Goal: Transaction & Acquisition: Subscribe to service/newsletter

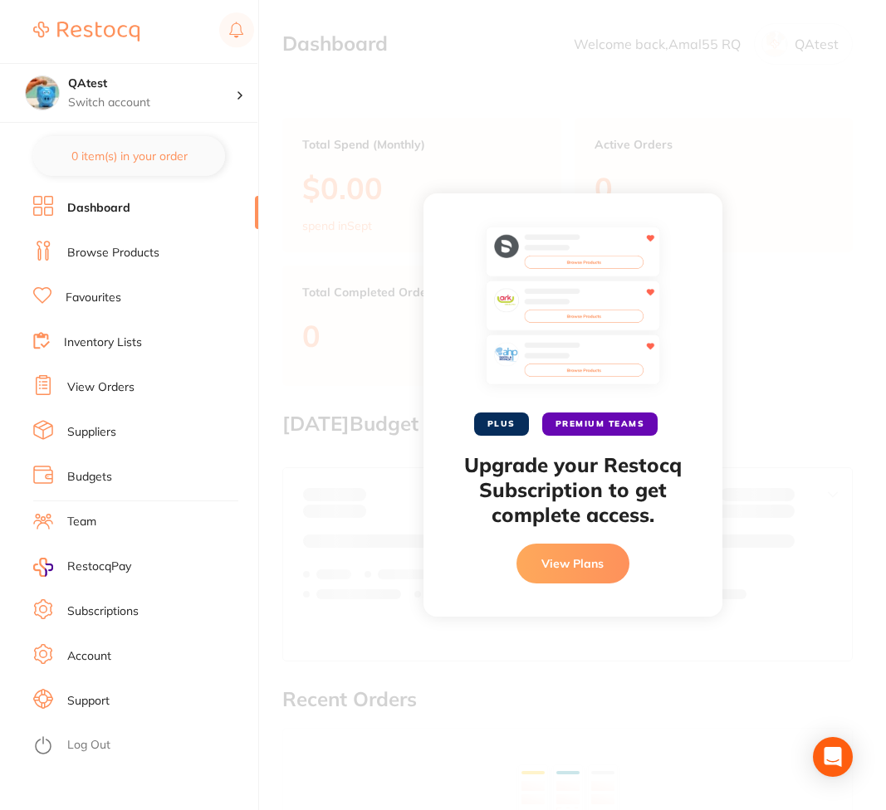
click at [594, 572] on button "View Plans" at bounding box center [572, 564] width 113 height 40
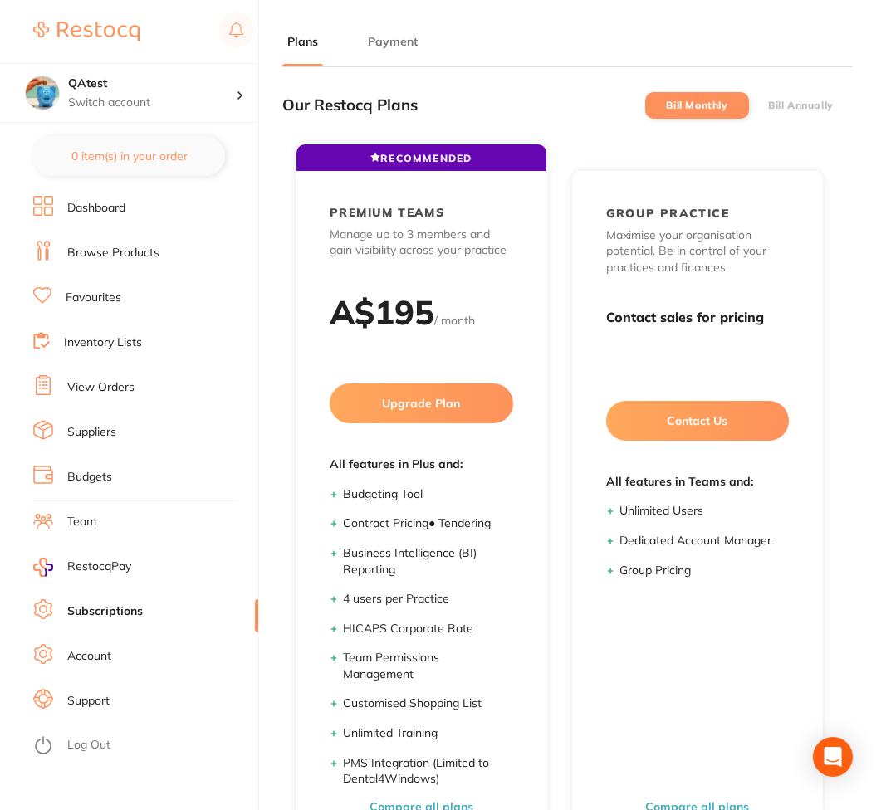
click at [379, 31] on main "Plans Payment Our Restocq Plans Bill Monthly Bill Annually RECOMMENDED PLUS Gai…" at bounding box center [584, 517] width 604 height 1034
click at [381, 35] on button "Payment" at bounding box center [393, 42] width 60 height 16
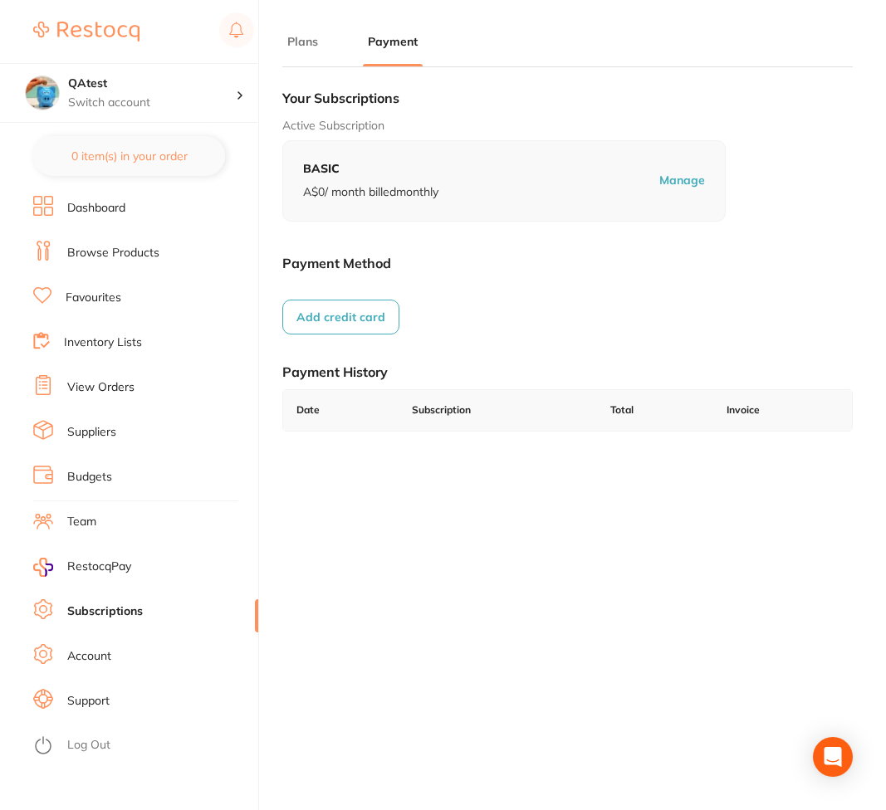
click at [375, 334] on button "Add credit card" at bounding box center [340, 317] width 117 height 35
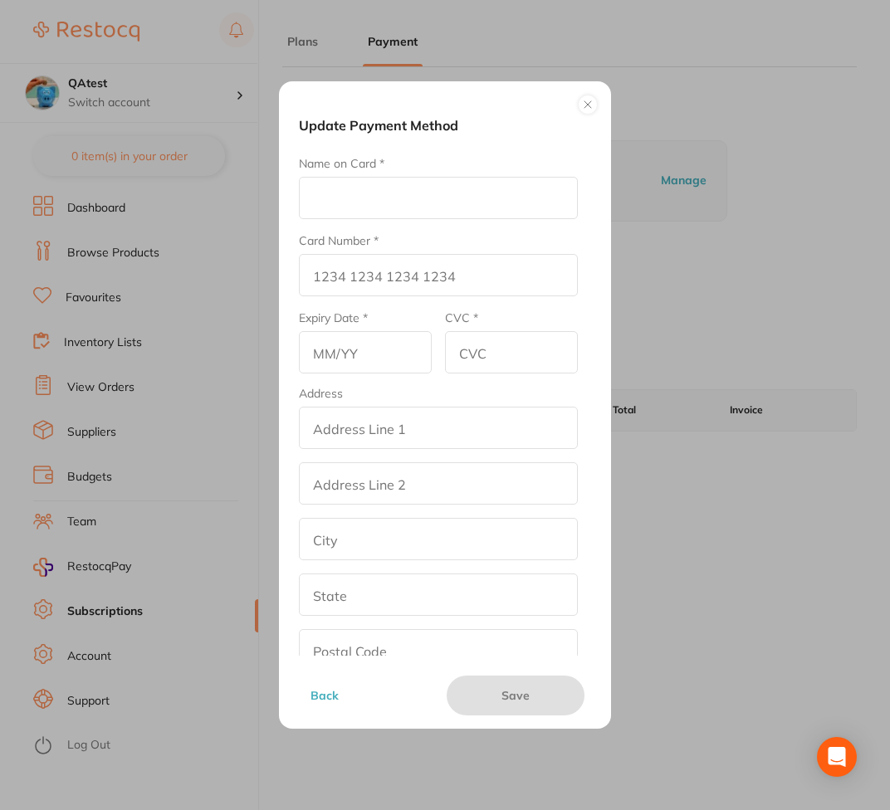
click at [365, 205] on input "Name on Card *" at bounding box center [438, 198] width 279 height 42
type input "test"
click at [356, 276] on input "Card Number *" at bounding box center [438, 275] width 279 height 42
type input "4111 1111 1111 1111"
click at [362, 349] on input "text" at bounding box center [365, 352] width 133 height 42
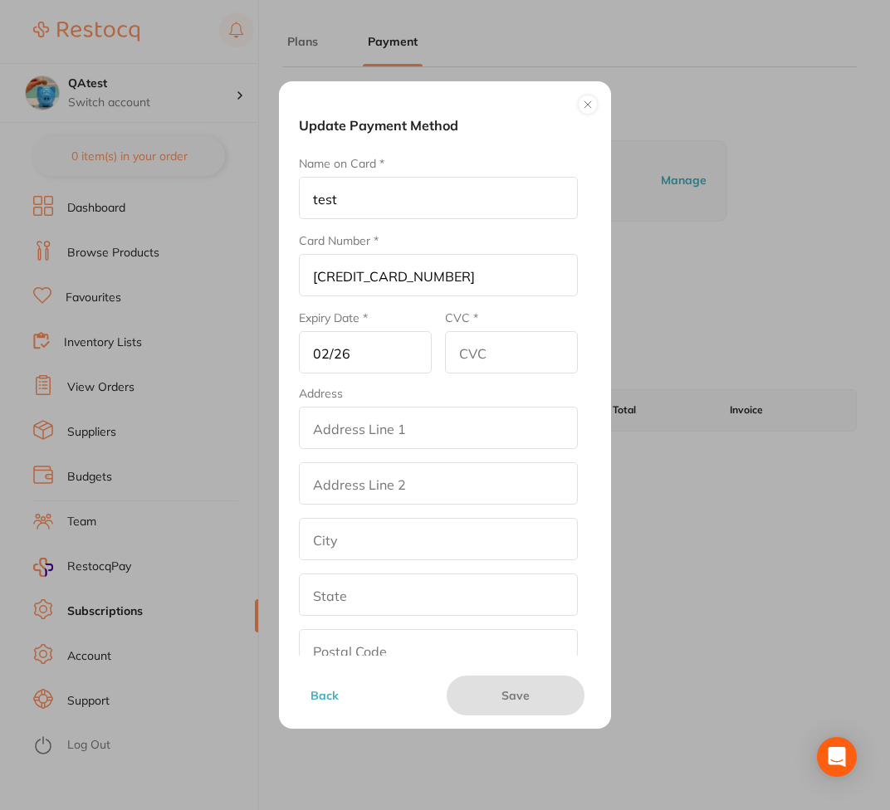
type input "02/26"
click at [487, 354] on input "CVC *" at bounding box center [511, 352] width 133 height 42
type input "123"
click at [509, 697] on button "Save" at bounding box center [516, 696] width 138 height 40
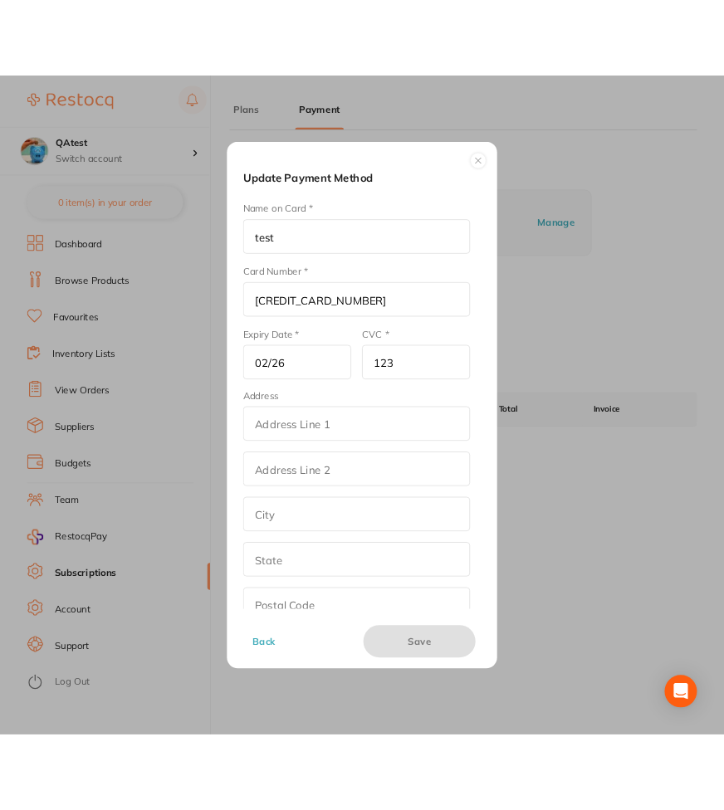
scroll to position [24, 0]
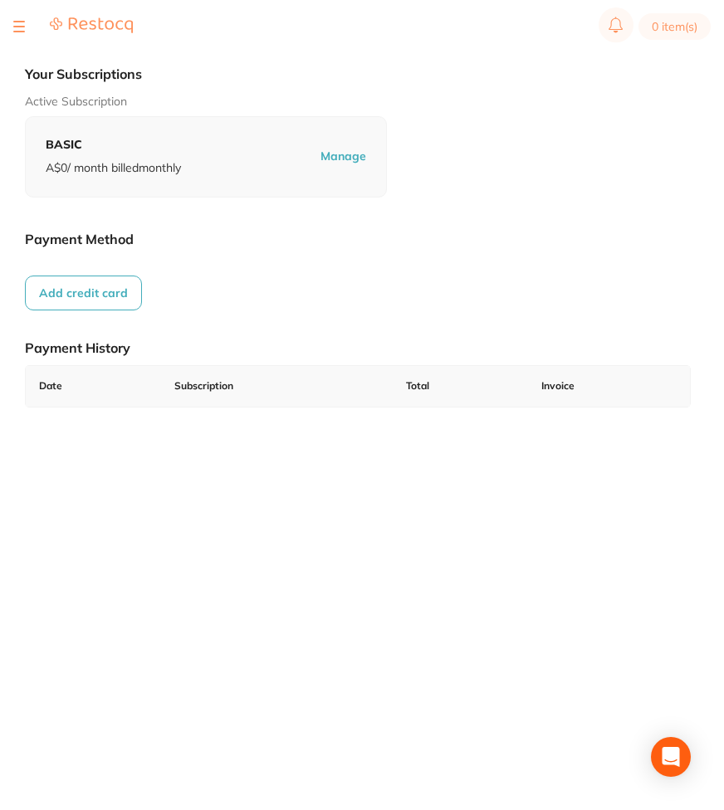
click at [94, 301] on button "Add credit card" at bounding box center [83, 293] width 117 height 35
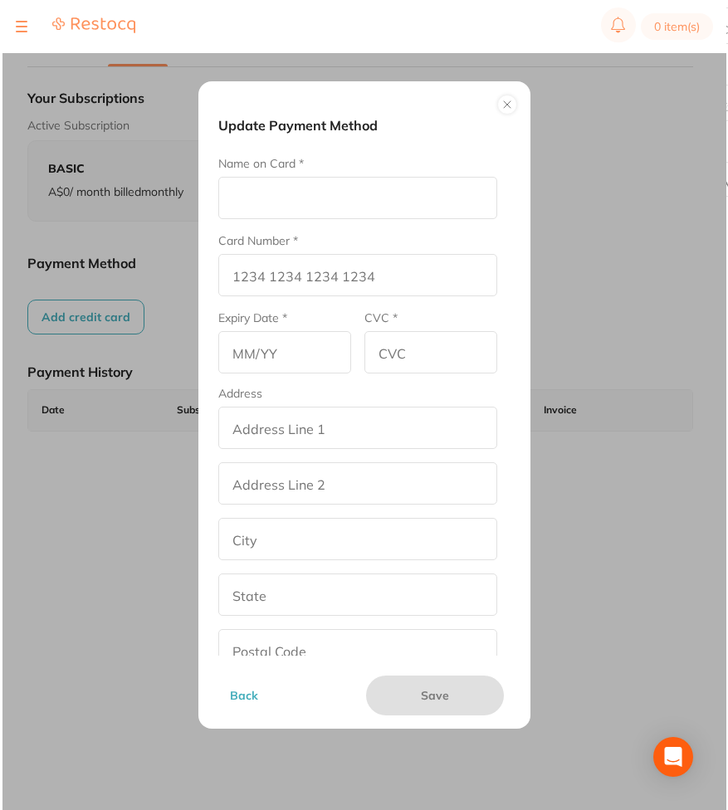
scroll to position [0, 0]
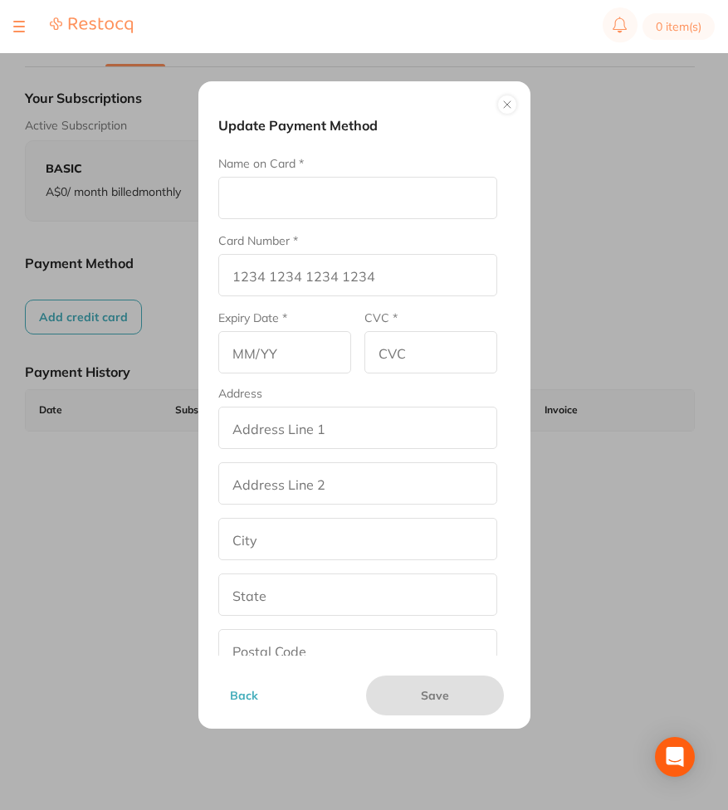
click at [250, 197] on input "Name on Card *" at bounding box center [357, 198] width 279 height 42
type input "test"
click at [264, 268] on input "Card Number *" at bounding box center [357, 275] width 279 height 42
type input "[CREDIT_CARD_NUMBER]"
click at [276, 354] on input "text" at bounding box center [284, 352] width 133 height 42
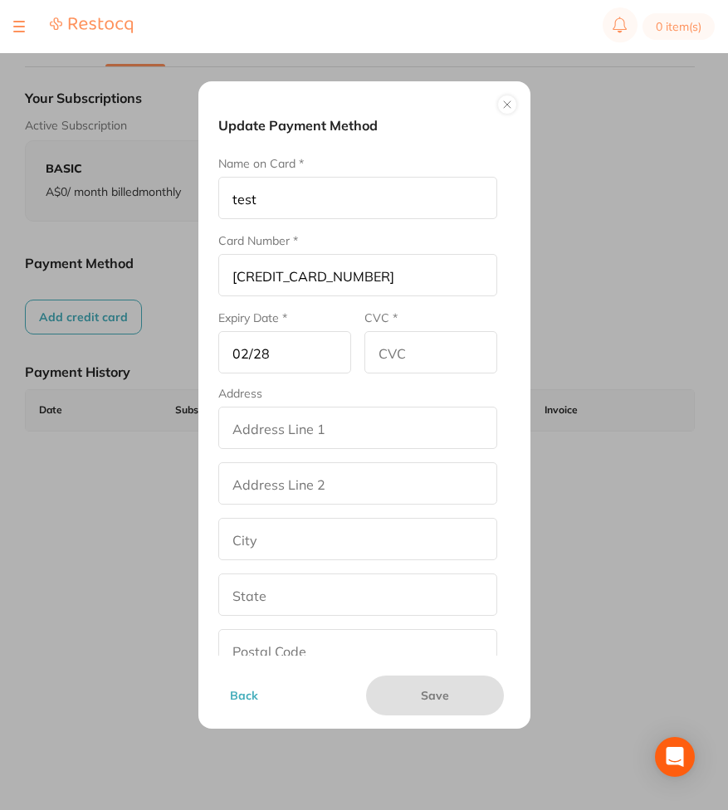
type input "02/28"
click at [404, 345] on input "CVC *" at bounding box center [430, 352] width 133 height 42
type input "234"
click at [374, 443] on input "addressLineOne" at bounding box center [357, 428] width 279 height 42
type input "street2"
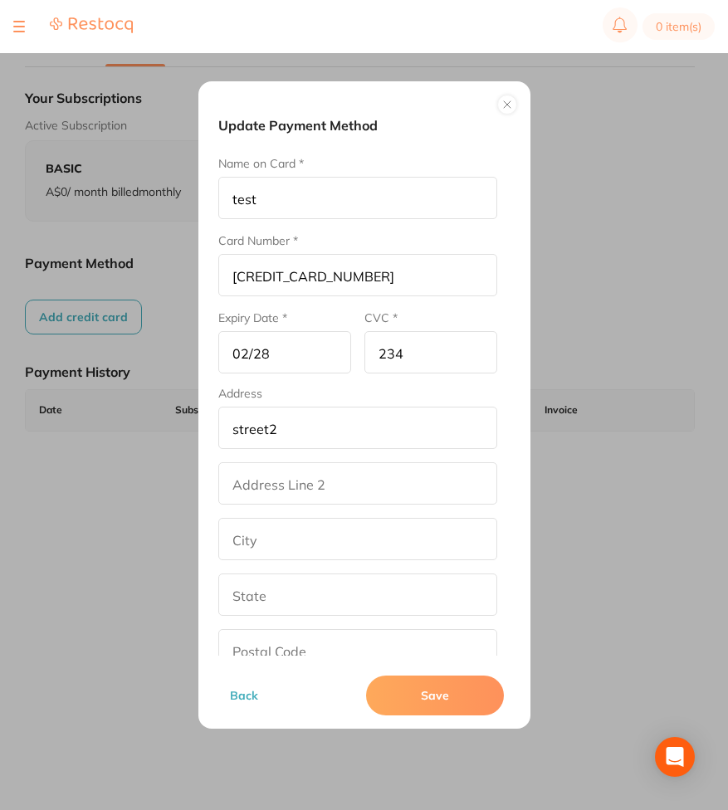
type input "los angeles"
type input "California"
type input "90001"
click at [290, 477] on input "addressLinetwo" at bounding box center [357, 483] width 279 height 42
type input "rt45"
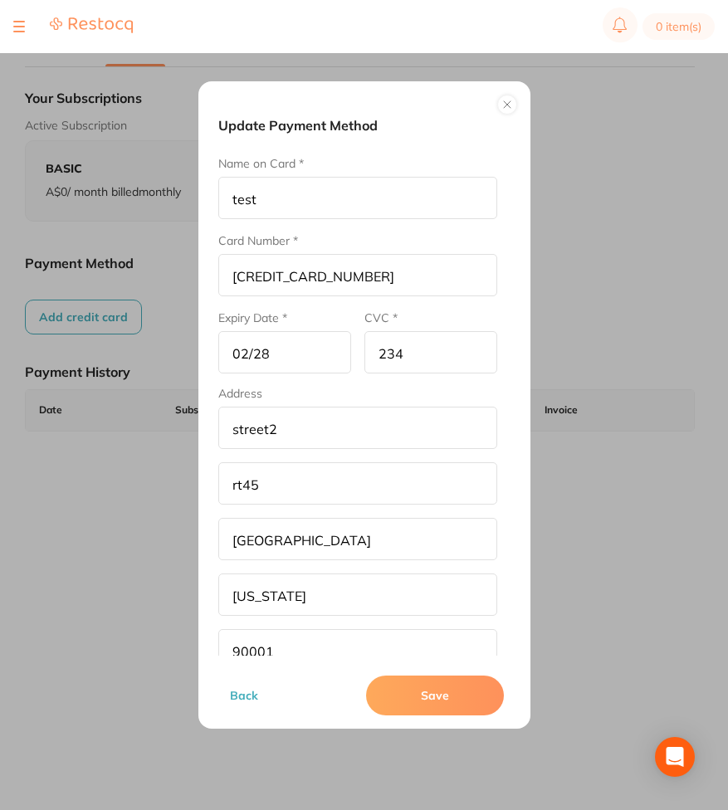
click at [467, 693] on button "Save" at bounding box center [435, 696] width 138 height 40
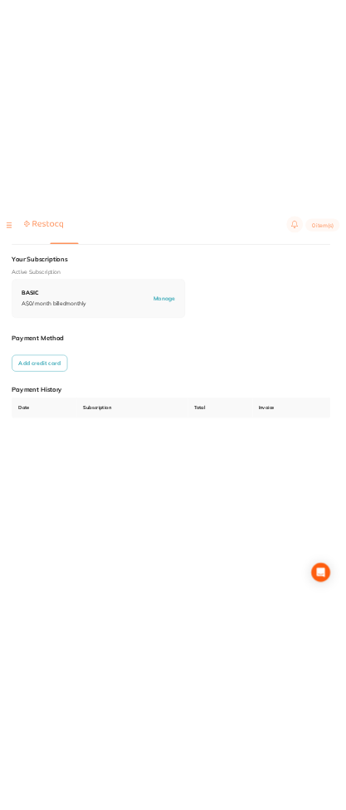
scroll to position [24, 0]
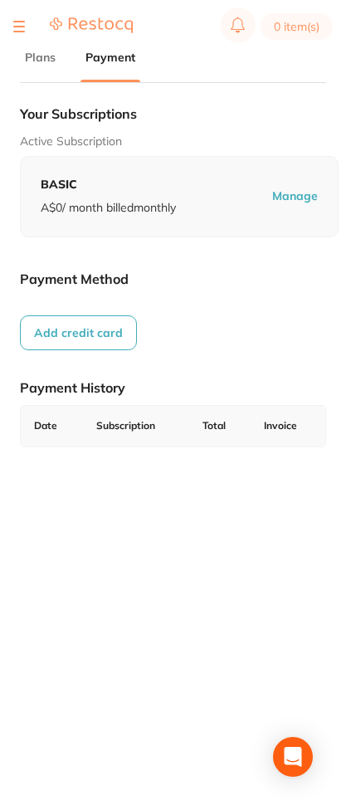
click at [104, 321] on button "Add credit card" at bounding box center [78, 332] width 117 height 35
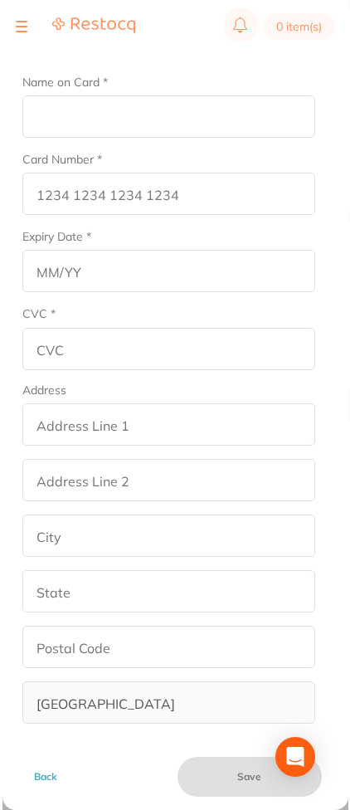
scroll to position [0, 0]
click at [207, 123] on input "Name on Card *" at bounding box center [168, 116] width 297 height 42
type input "DER"
type input "5104 0155 5555 5558"
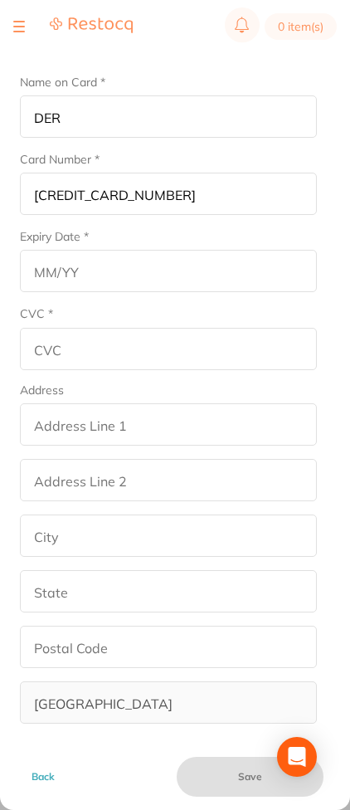
type input "03/29"
click at [110, 356] on input "CVC *" at bounding box center [168, 349] width 297 height 42
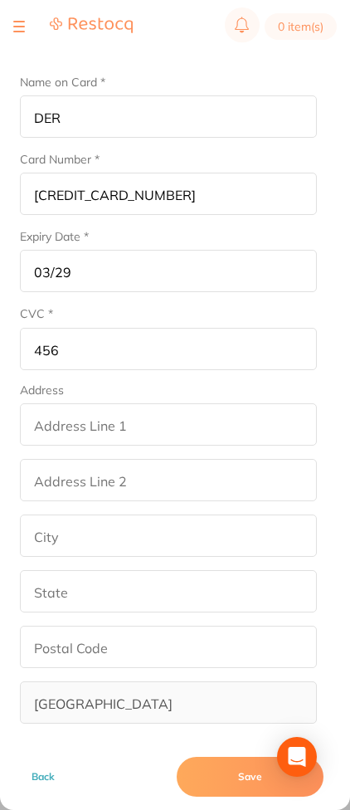
scroll to position [6, 0]
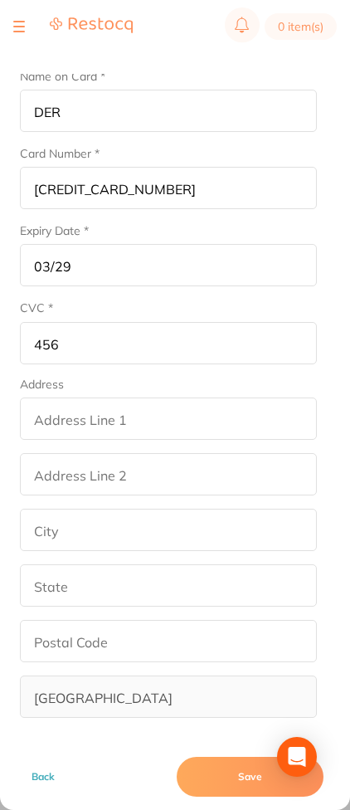
type input "456"
click at [236, 783] on button "Save" at bounding box center [250, 777] width 147 height 40
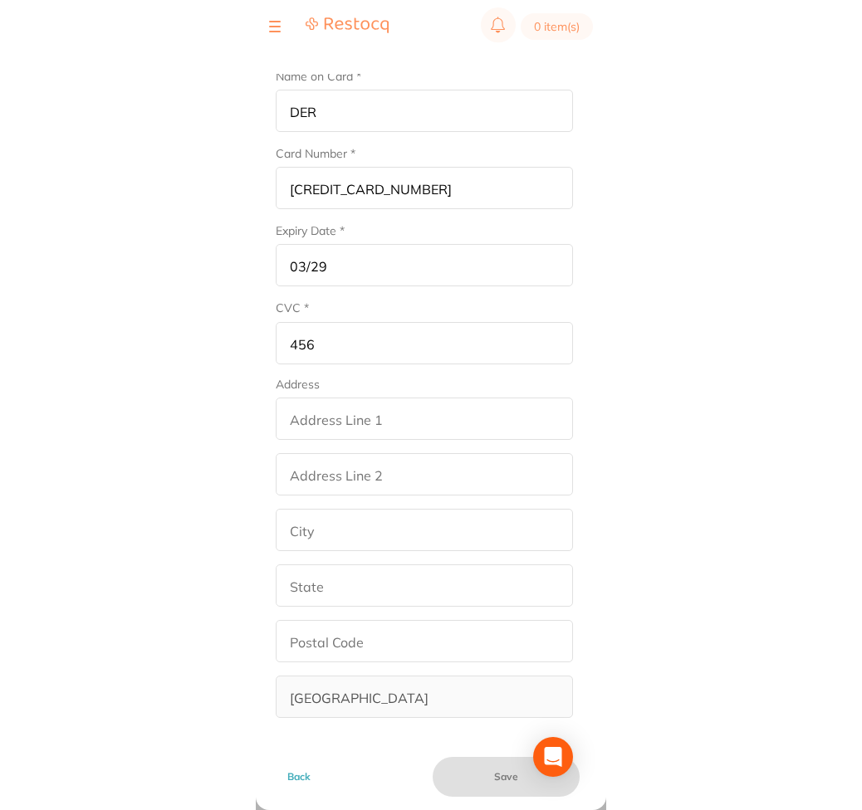
scroll to position [24, 0]
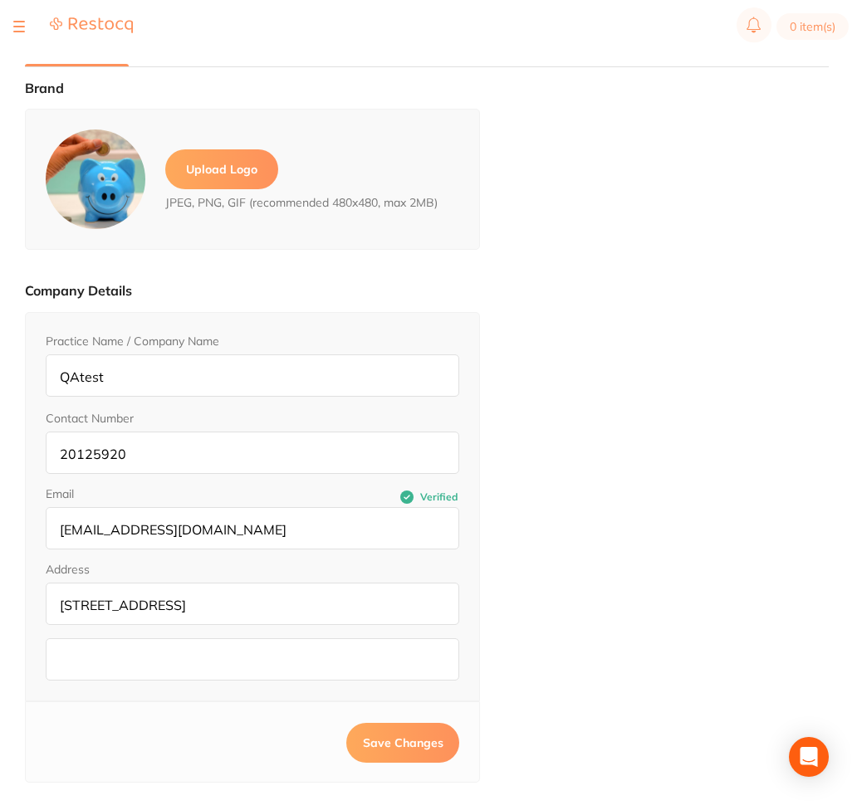
type input "Amal55"
type input "RQ"
type input "amal.krishna+55@terrificminds.com"
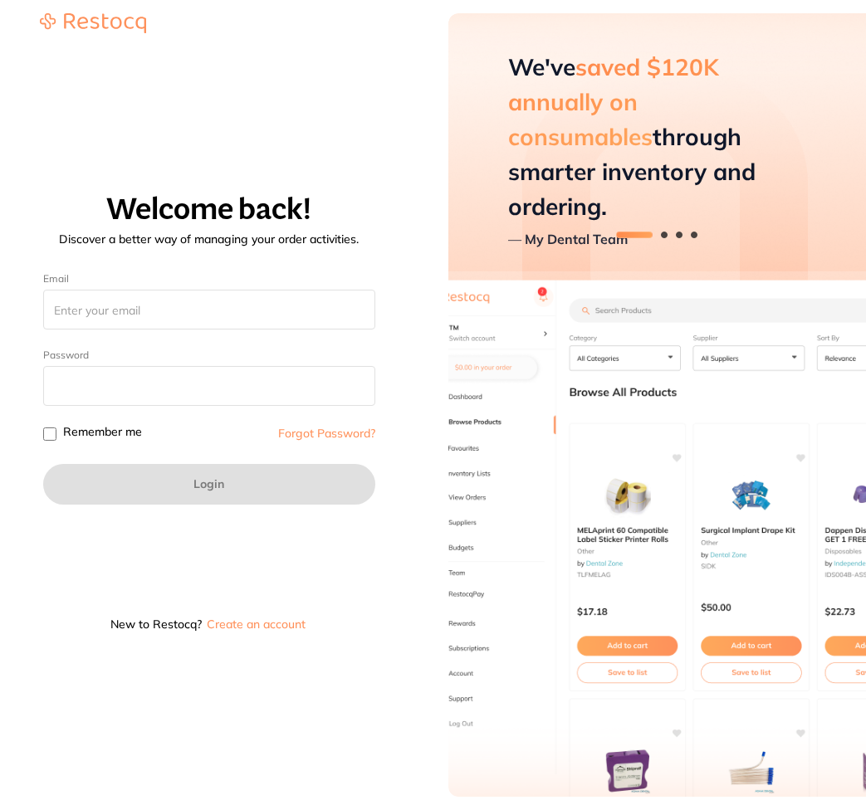
click at [290, 629] on button "Create an account" at bounding box center [256, 624] width 102 height 12
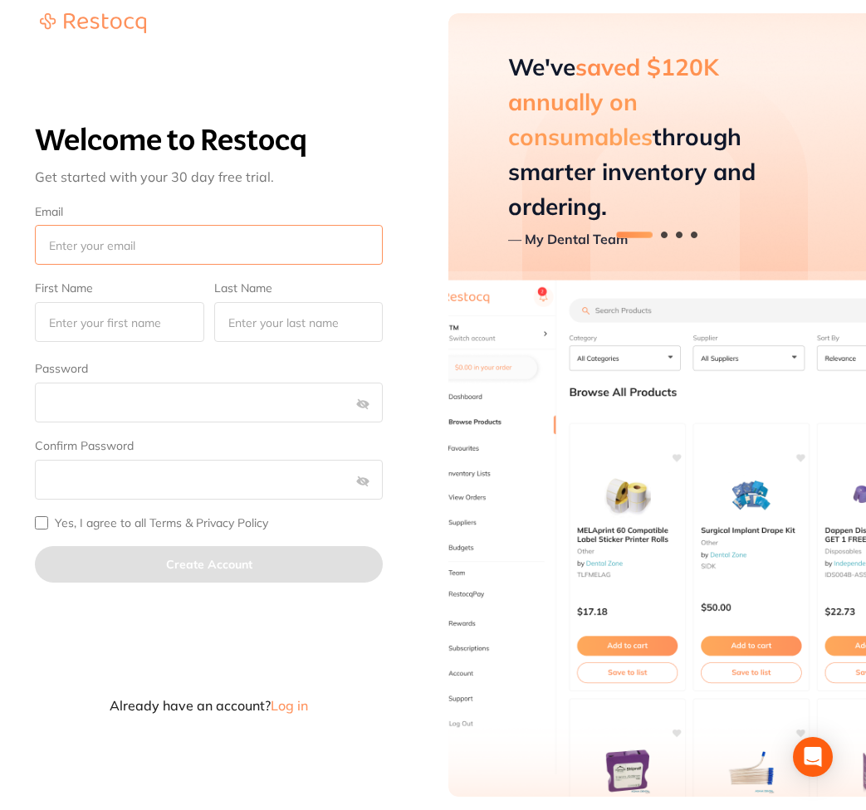
click at [285, 250] on input "Email" at bounding box center [209, 245] width 348 height 40
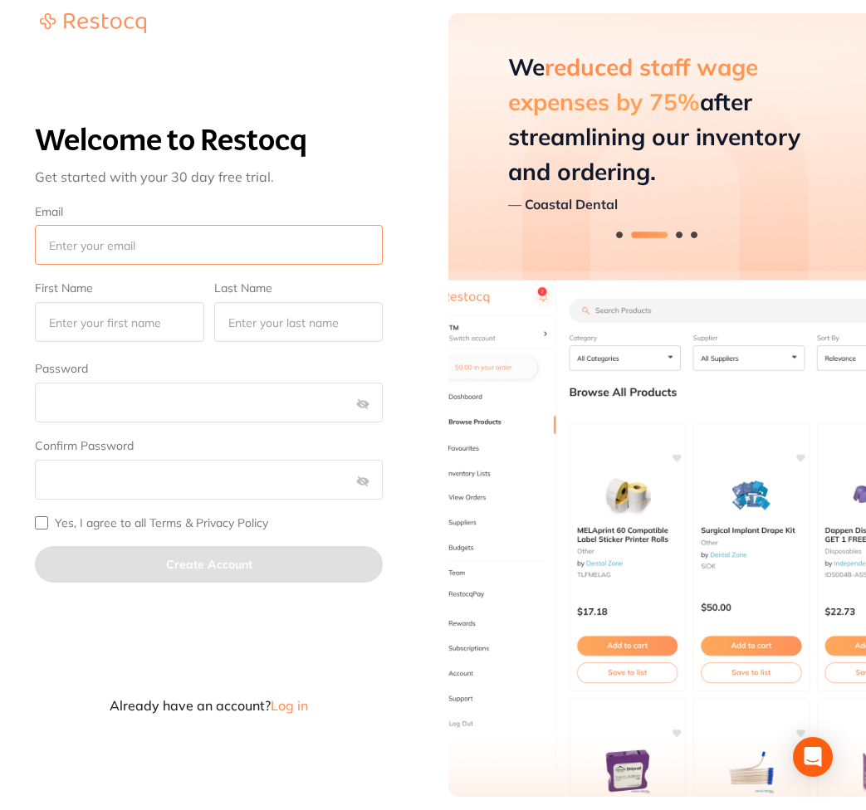
type input "afna@terrificminds.com"
type input "afna"
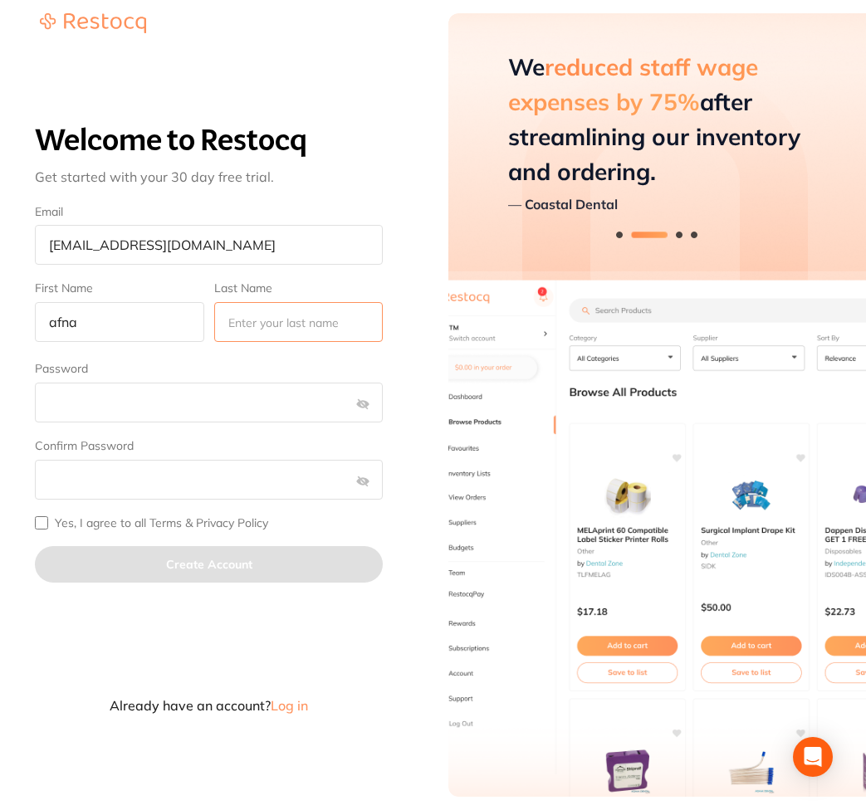
type input "rahim"
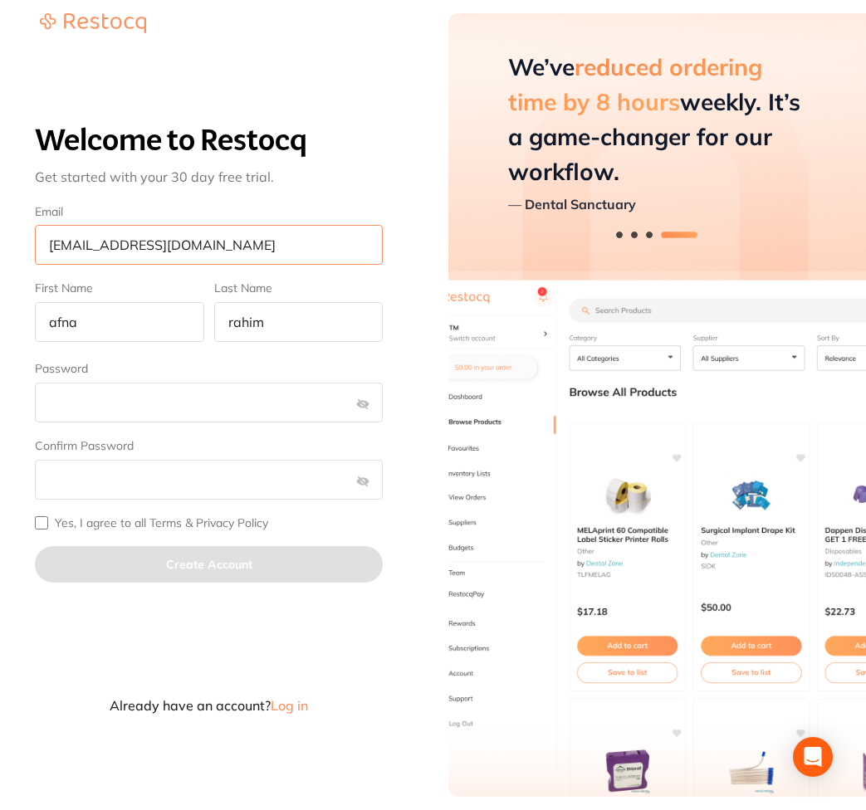
click at [76, 252] on input "afna@terrificminds.com" at bounding box center [209, 245] width 348 height 40
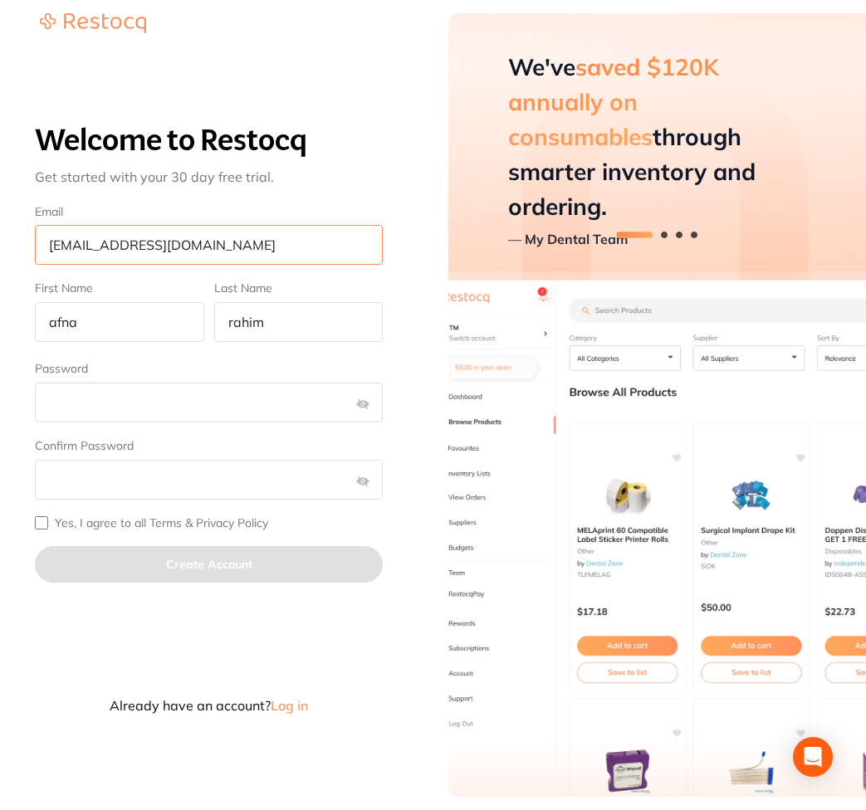
type input "[EMAIL_ADDRESS][DOMAIN_NAME]"
click at [47, 524] on input "Yes, I agree to all Terms & Privacy Policy" at bounding box center [41, 522] width 13 height 13
checkbox input "true"
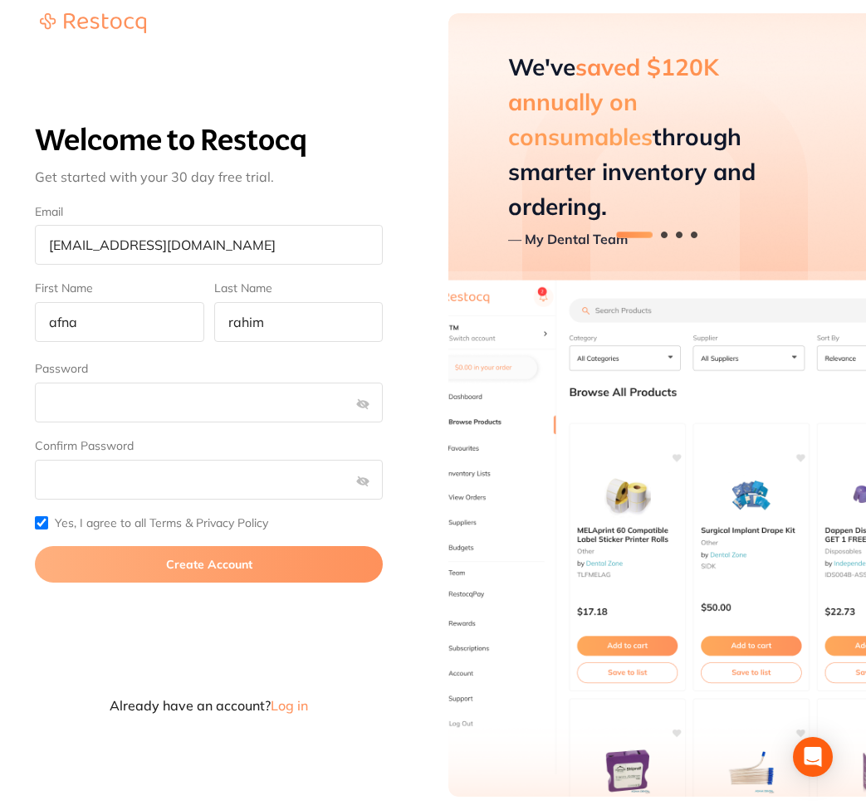
click at [198, 563] on button "Create Account" at bounding box center [209, 564] width 348 height 37
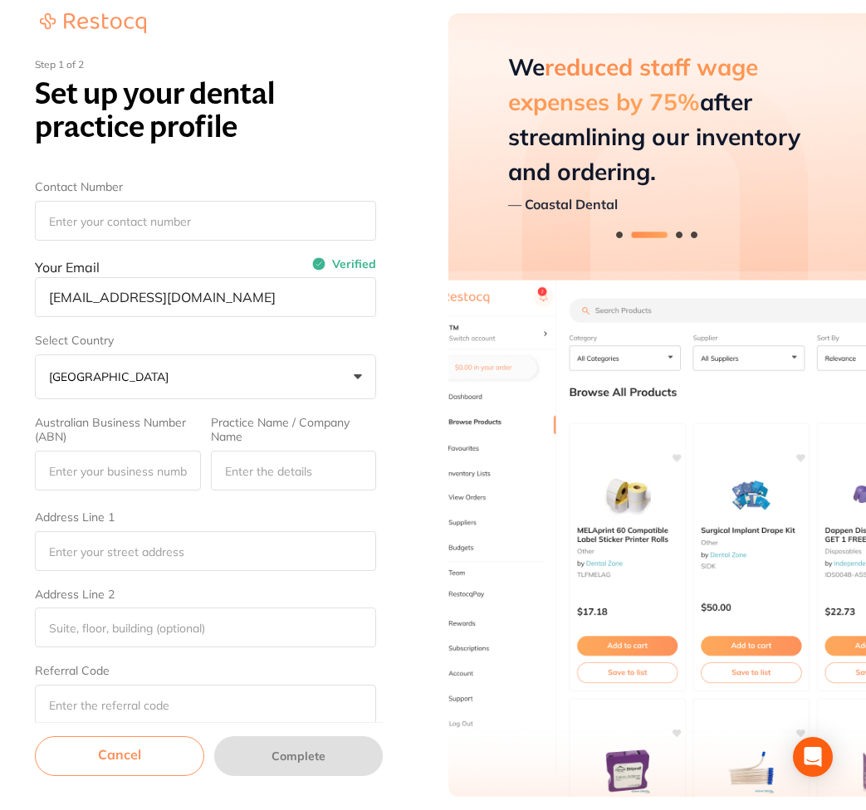
scroll to position [173, 0]
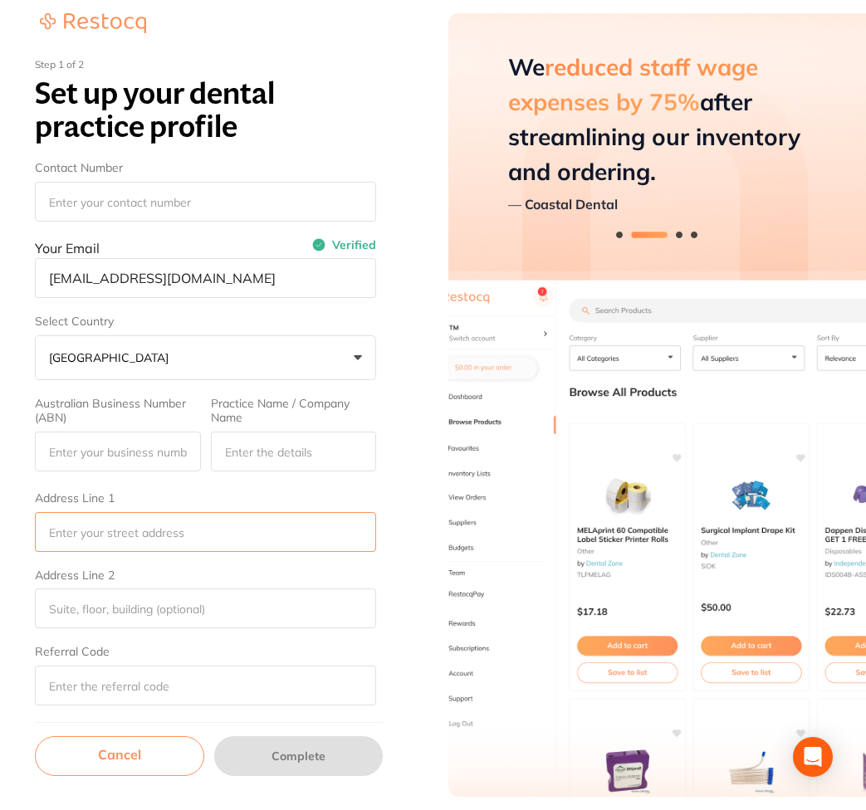
click at [140, 528] on input "Address Line 1" at bounding box center [205, 532] width 341 height 40
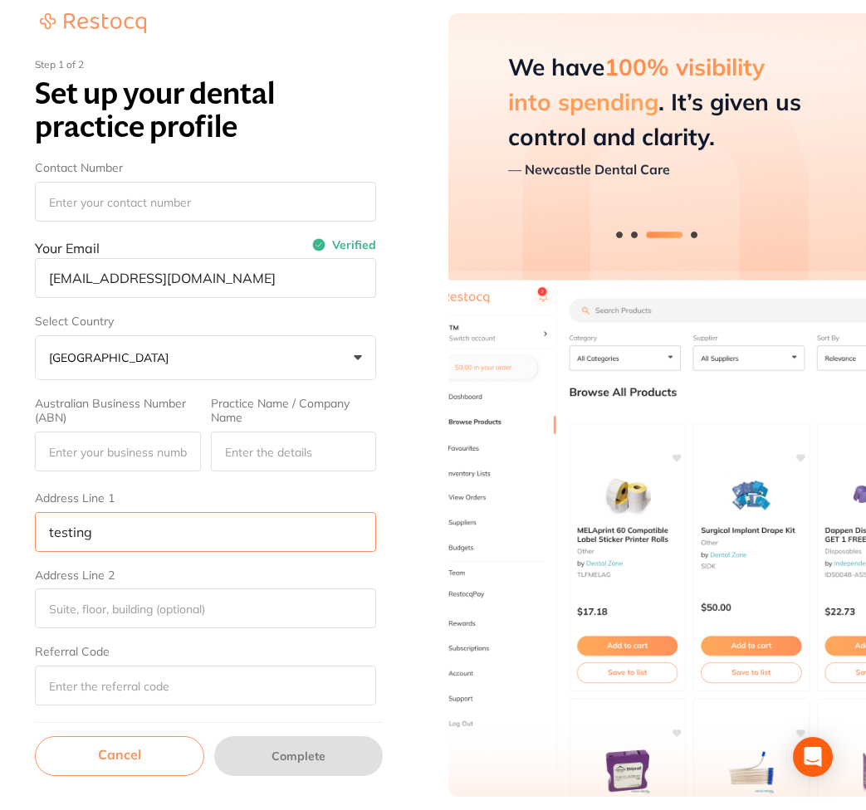
type input "testing"
click at [140, 605] on input "Address Line 2" at bounding box center [205, 609] width 341 height 40
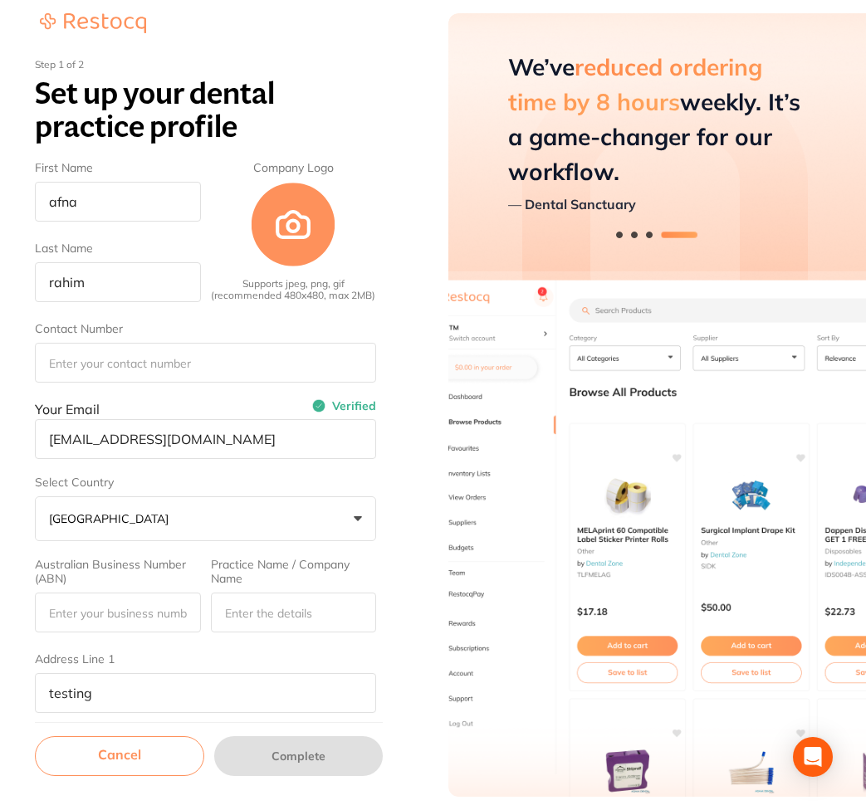
type input "t2"
click at [264, 633] on input "Practice Name / Company Name" at bounding box center [293, 613] width 165 height 40
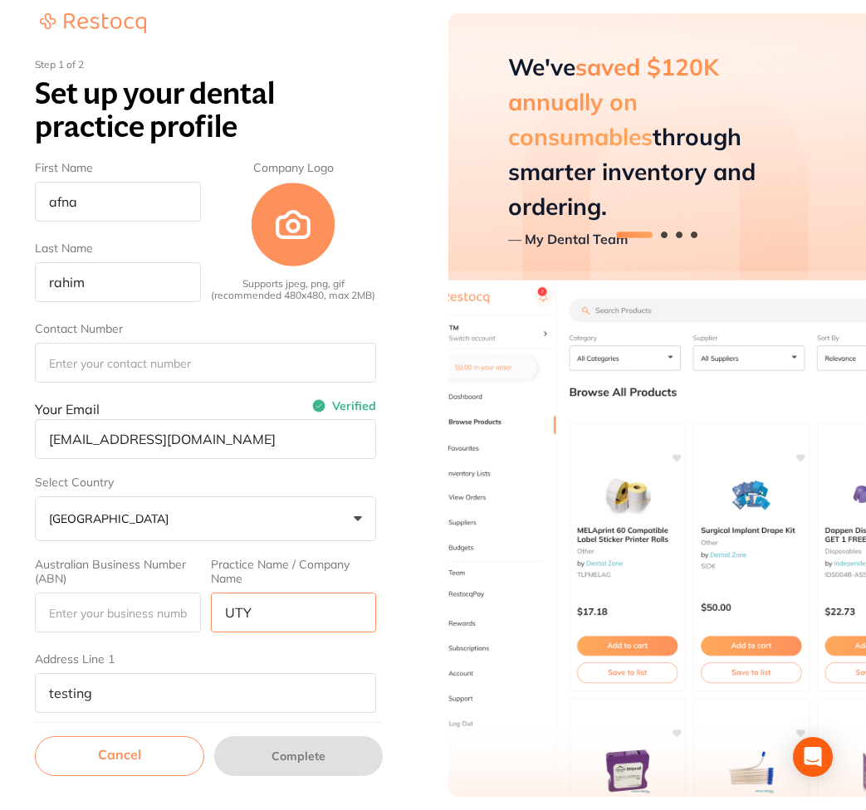
type input "UTY"
click at [188, 383] on input "Contact Number" at bounding box center [205, 363] width 341 height 40
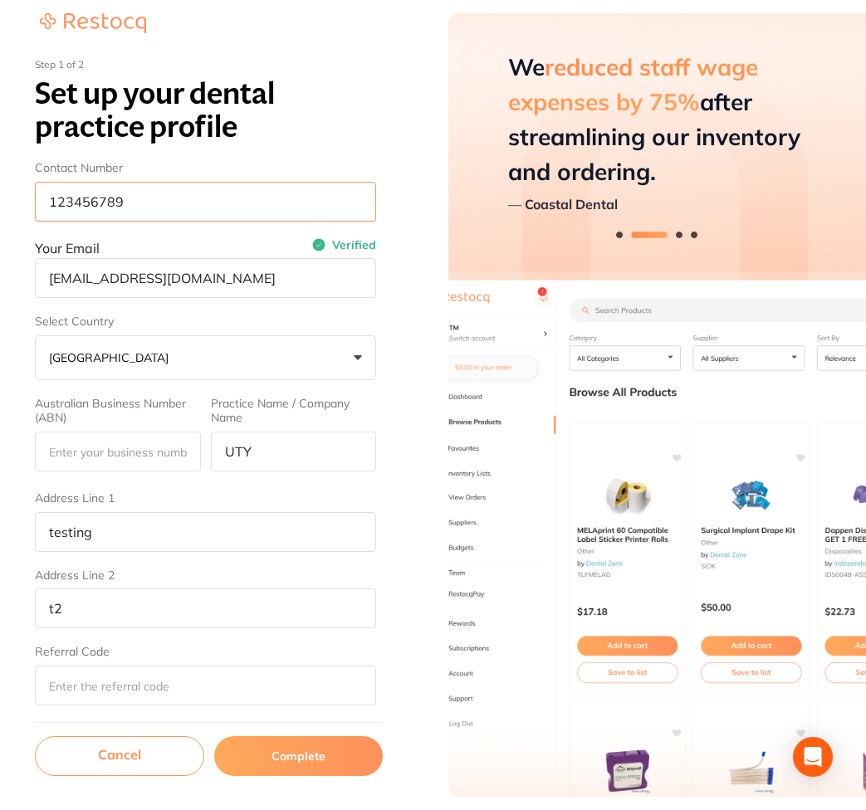
scroll to position [173, 0]
type input "123456789"
click at [280, 742] on button "Complete" at bounding box center [298, 756] width 169 height 40
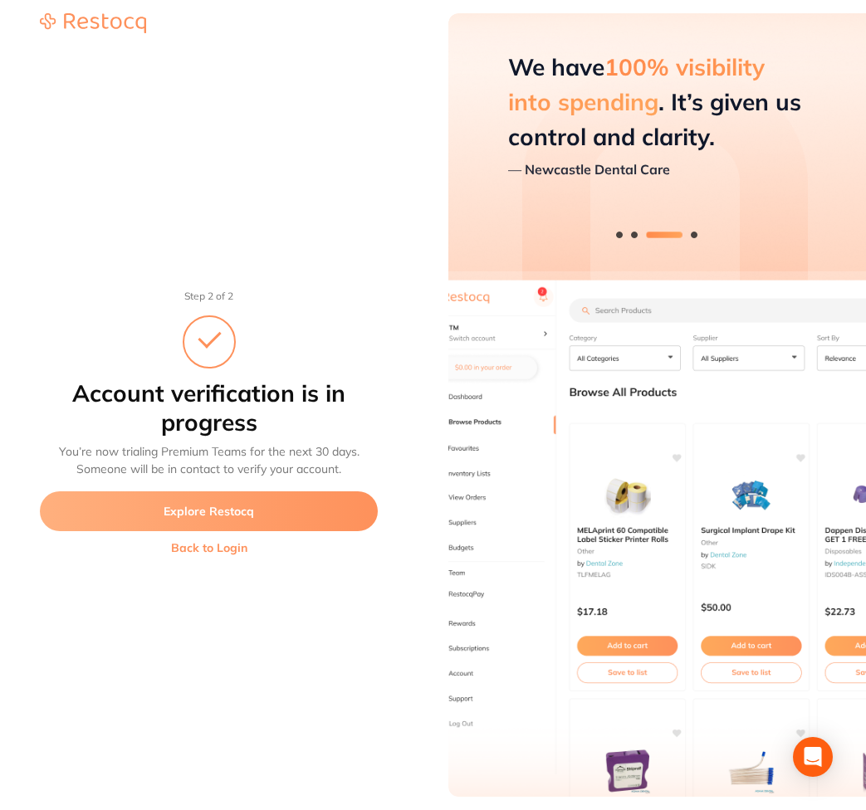
click at [213, 517] on button "Explore Restocq" at bounding box center [209, 511] width 338 height 40
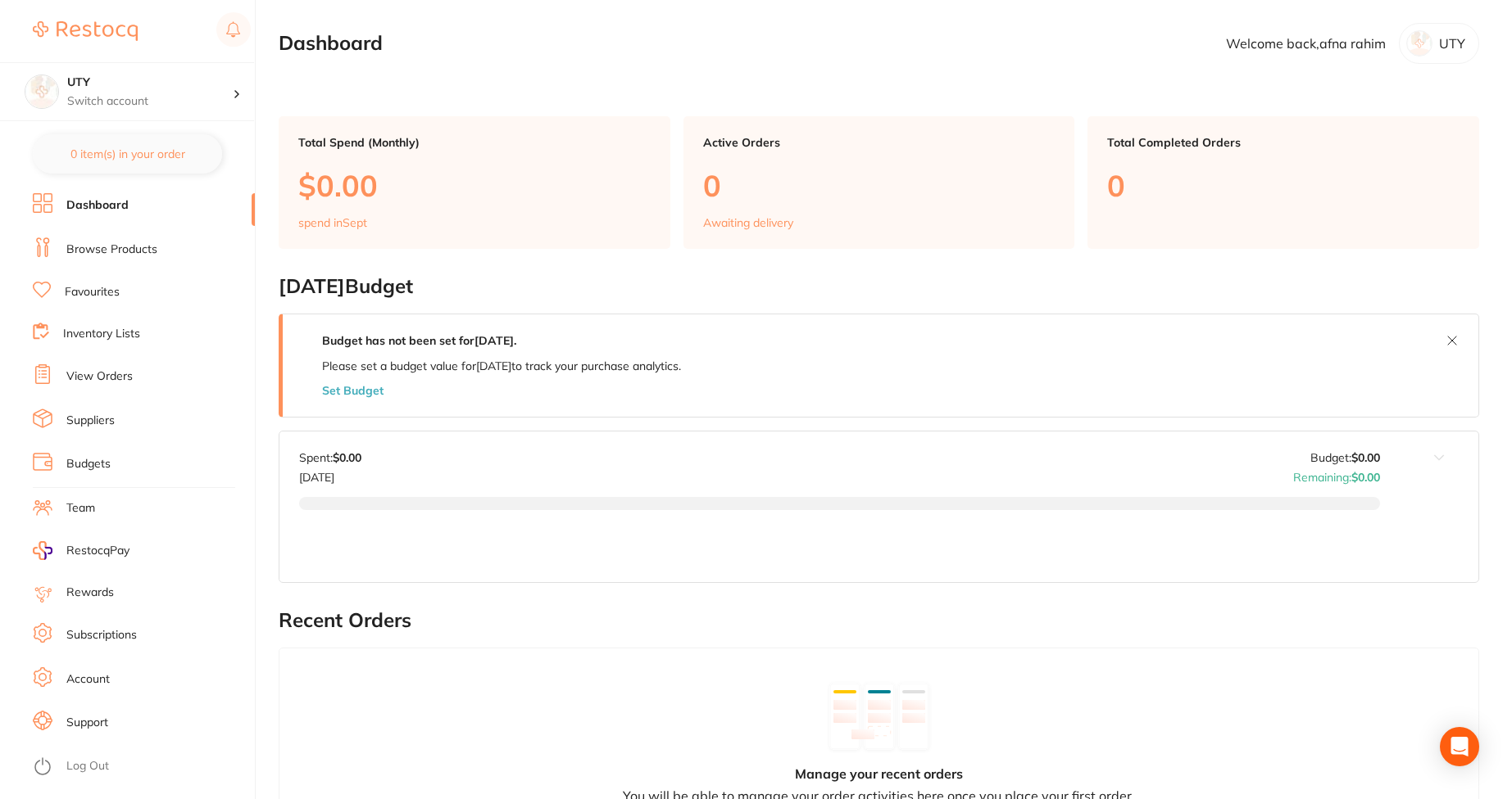
click at [109, 644] on li "Subscriptions" at bounding box center [143, 635] width 222 height 25
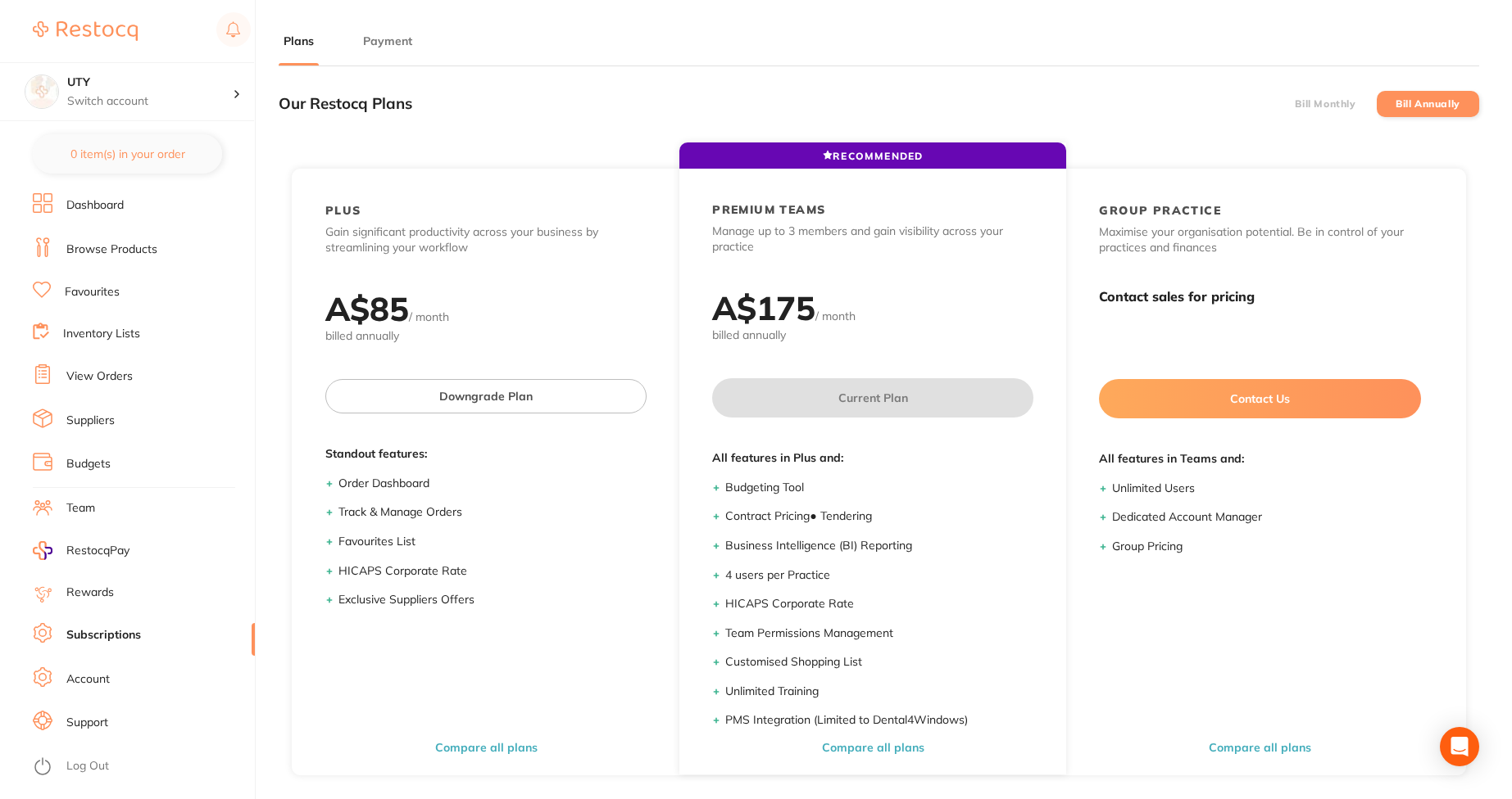
click at [402, 37] on button "Payment" at bounding box center [388, 41] width 59 height 16
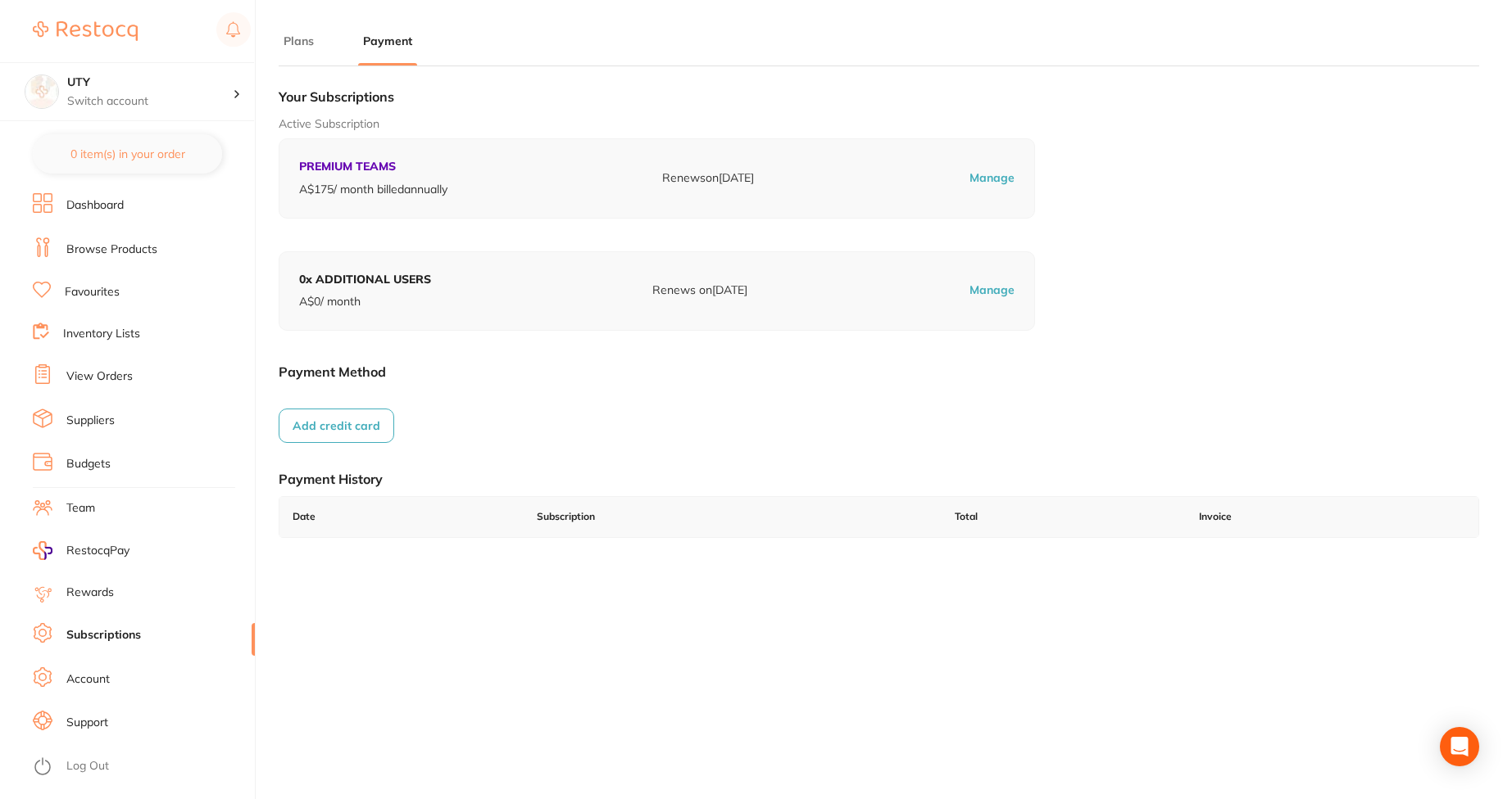
click at [348, 435] on button "Add credit card" at bounding box center [336, 425] width 115 height 35
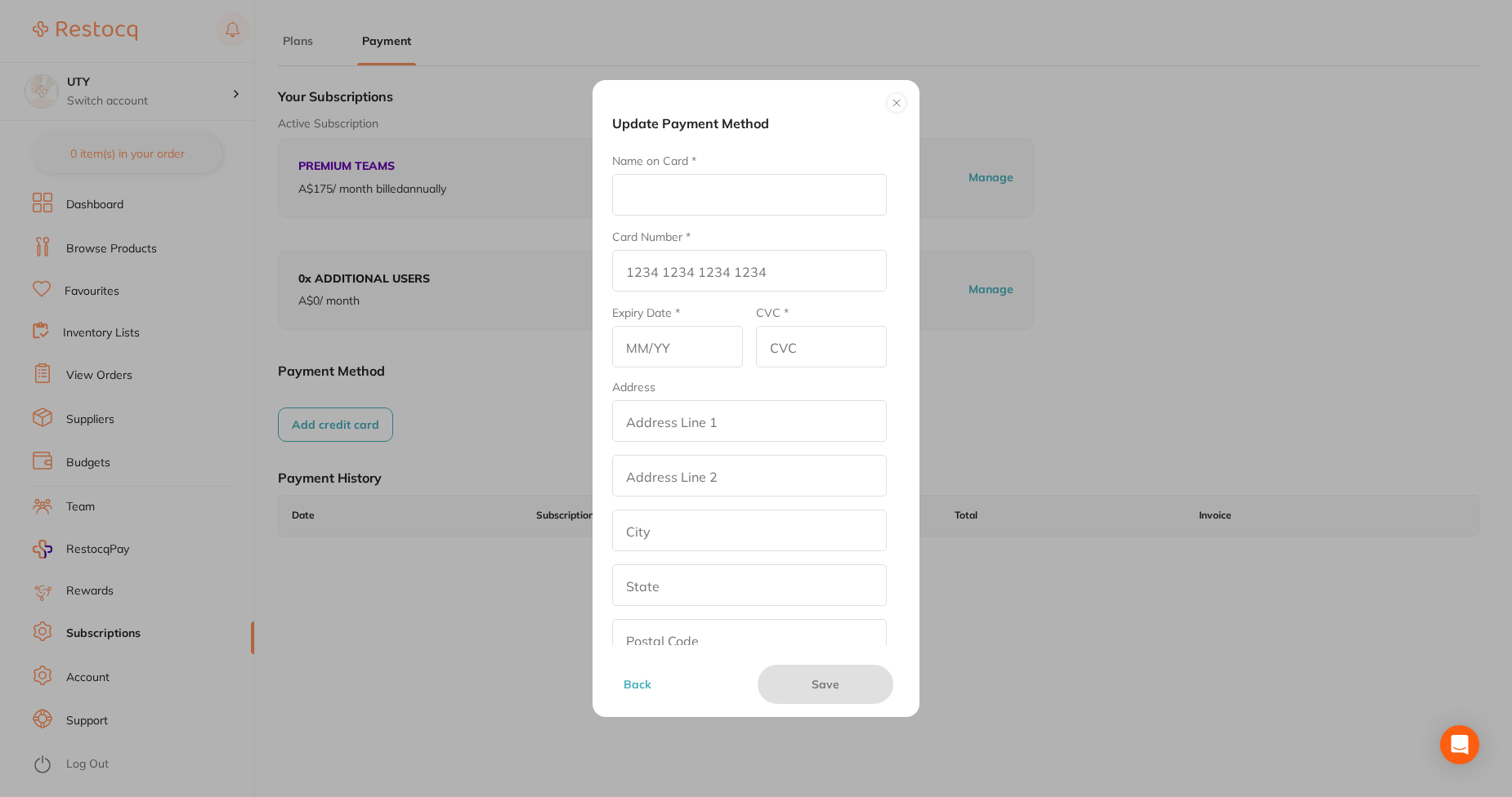
click at [724, 186] on input "Name on Card *" at bounding box center [749, 195] width 275 height 41
type input "tes"
click at [669, 272] on input "Card Number *" at bounding box center [749, 271] width 275 height 41
type input "4111 1111 1111 1111"
click at [678, 340] on input "text" at bounding box center [677, 346] width 131 height 41
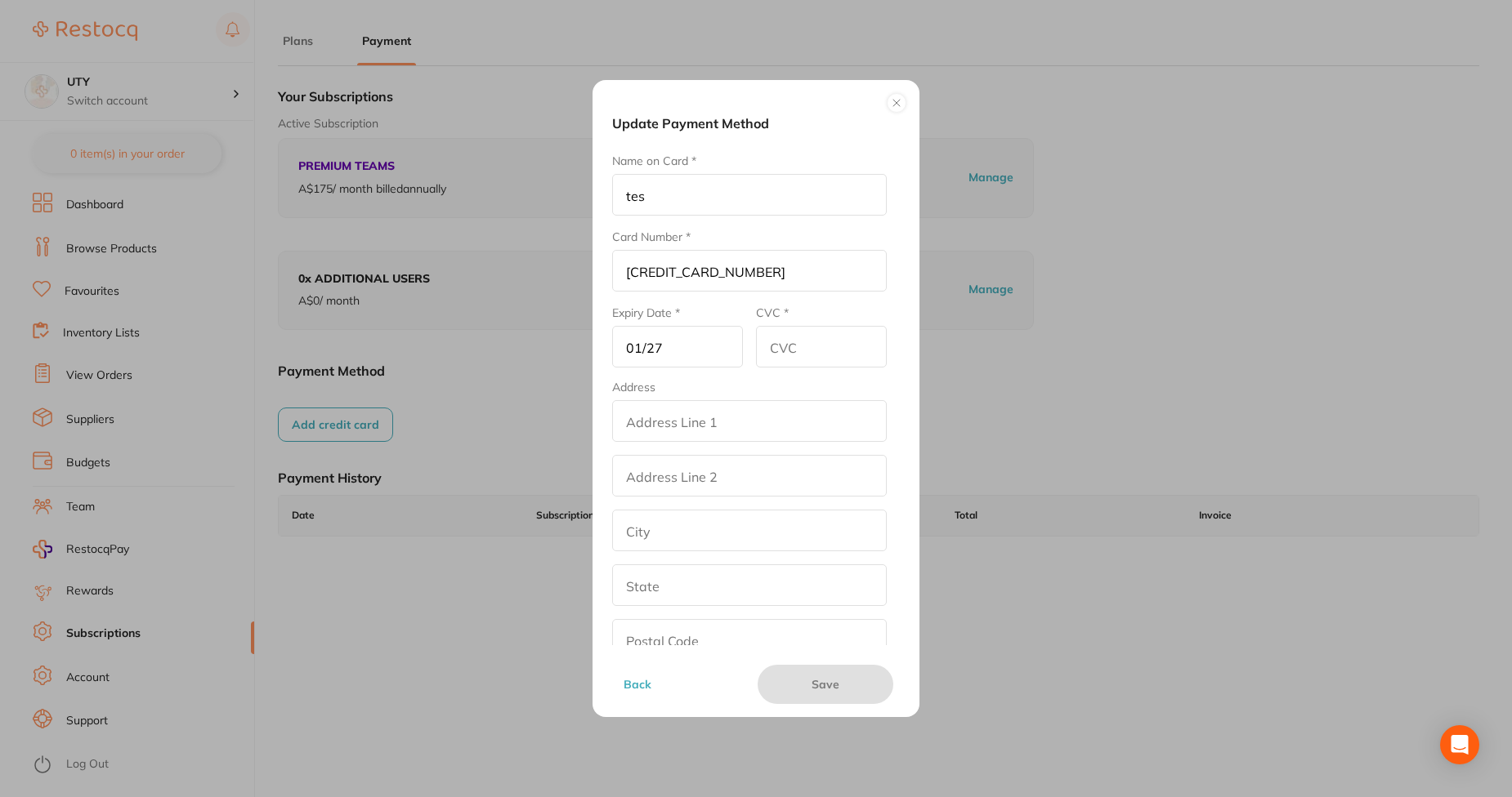
type input "01/27"
click at [788, 340] on input "CVC *" at bounding box center [821, 346] width 131 height 41
type input "345"
click at [763, 417] on input "addressLineOne" at bounding box center [749, 421] width 275 height 41
type input "test4"
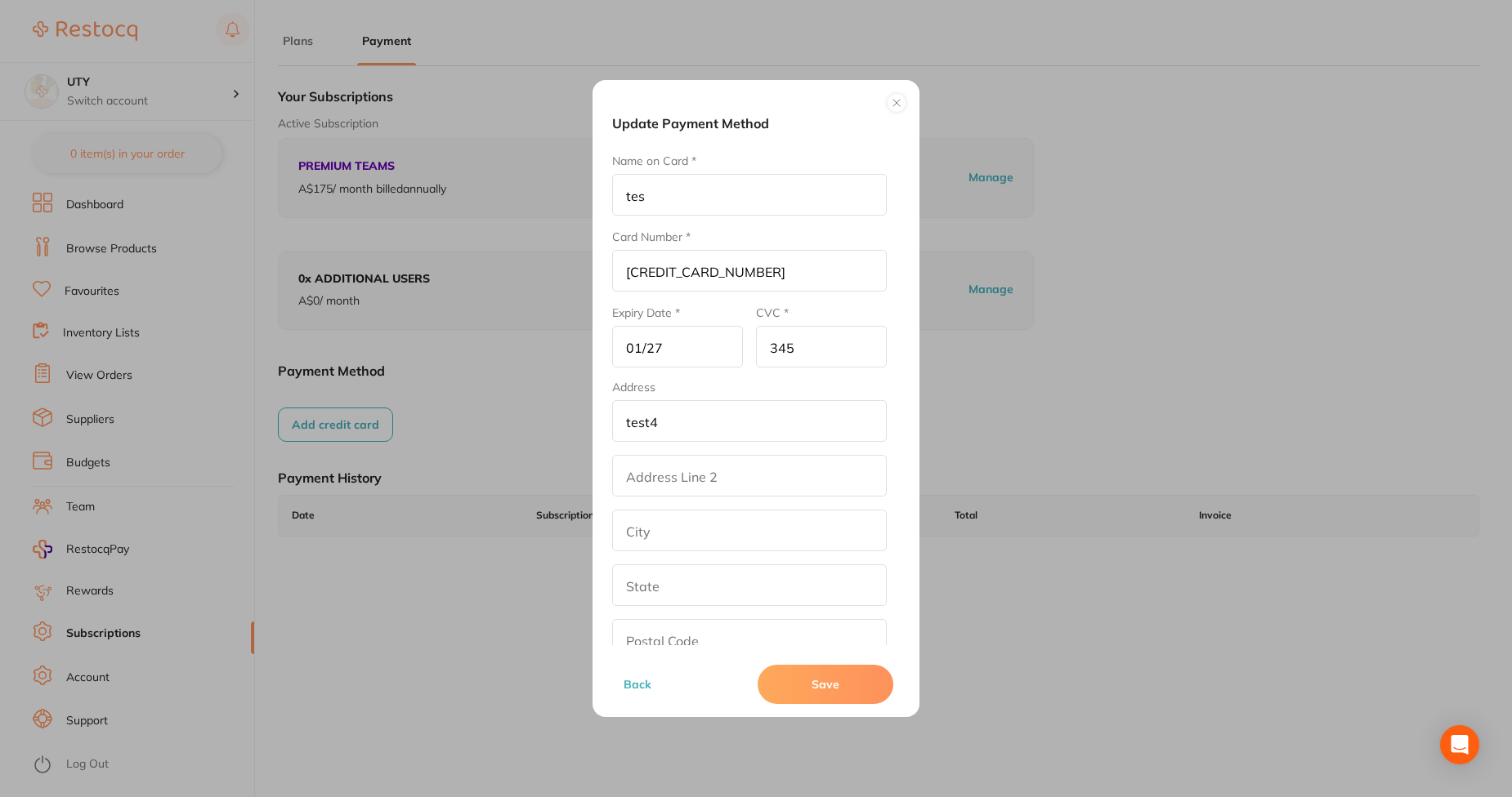
click at [737, 514] on input "text" at bounding box center [749, 530] width 275 height 41
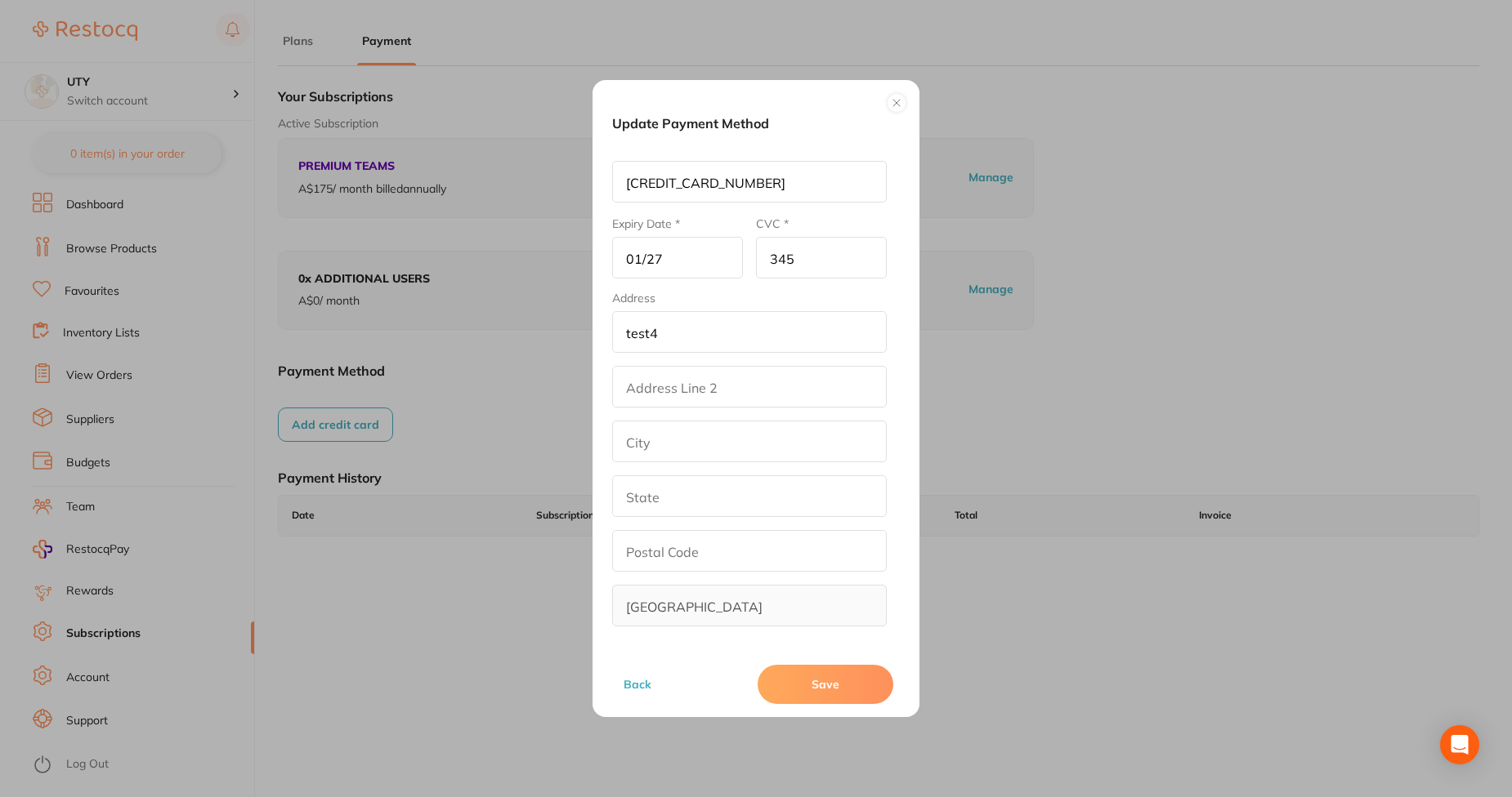
click at [820, 685] on button "Save" at bounding box center [826, 685] width 136 height 39
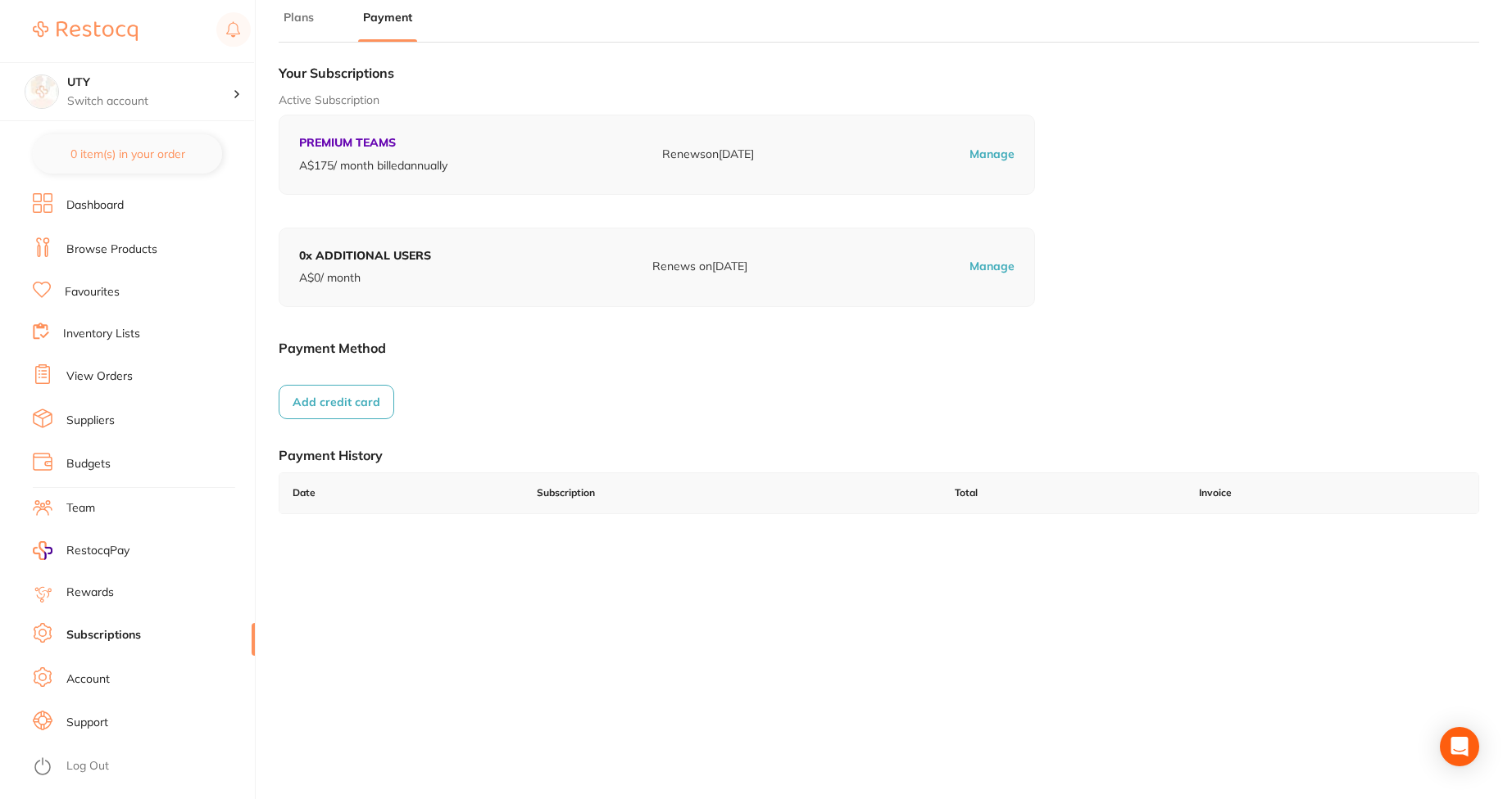
click at [367, 409] on button "Add credit card" at bounding box center [336, 401] width 115 height 35
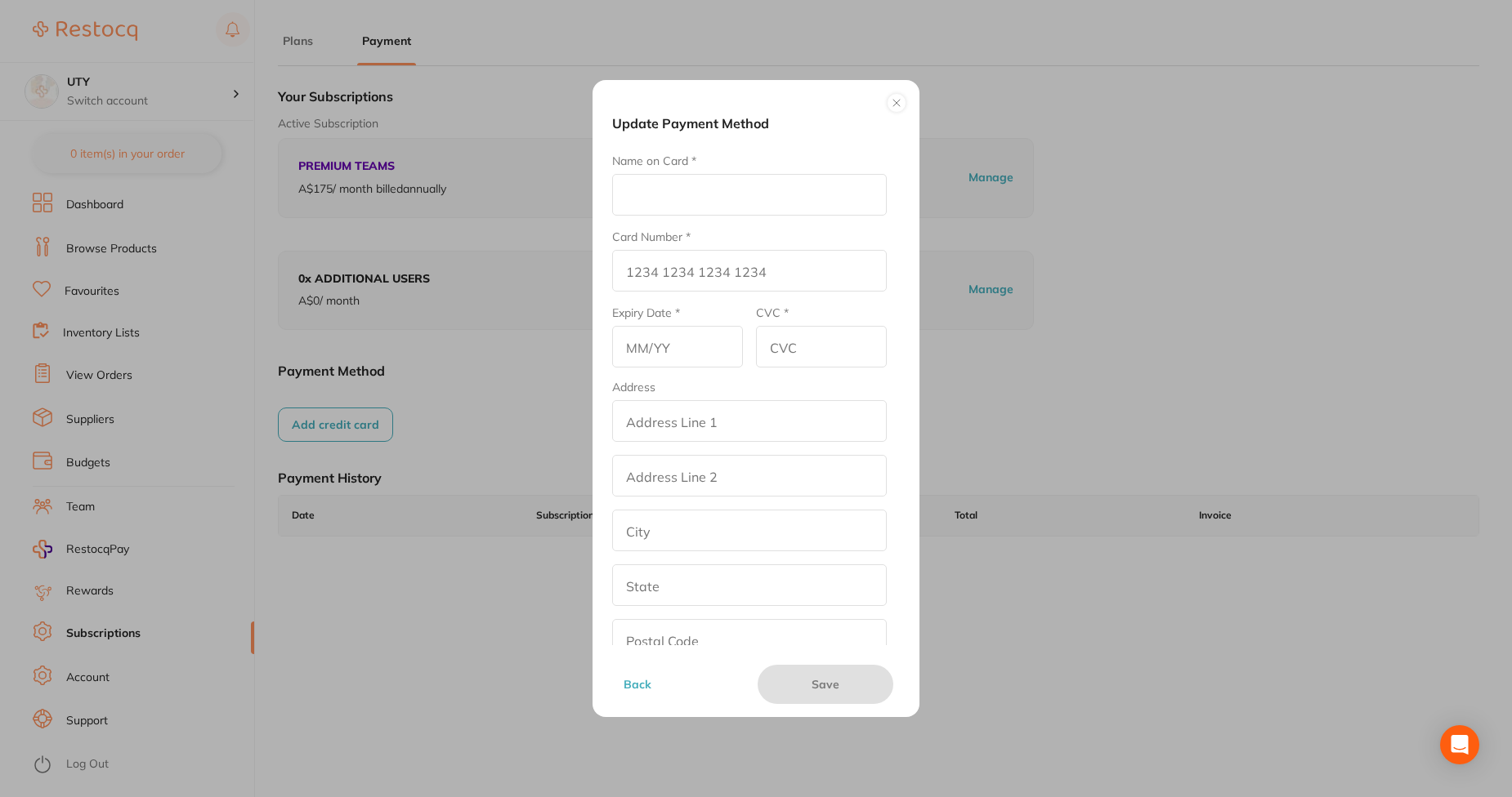
click at [664, 198] on input "Name on Card *" at bounding box center [749, 195] width 275 height 41
type input "DER"
type input "5104 0155 5555 5558"
type input "03/29"
drag, startPoint x: 678, startPoint y: 428, endPoint x: 724, endPoint y: 488, distance: 75.6
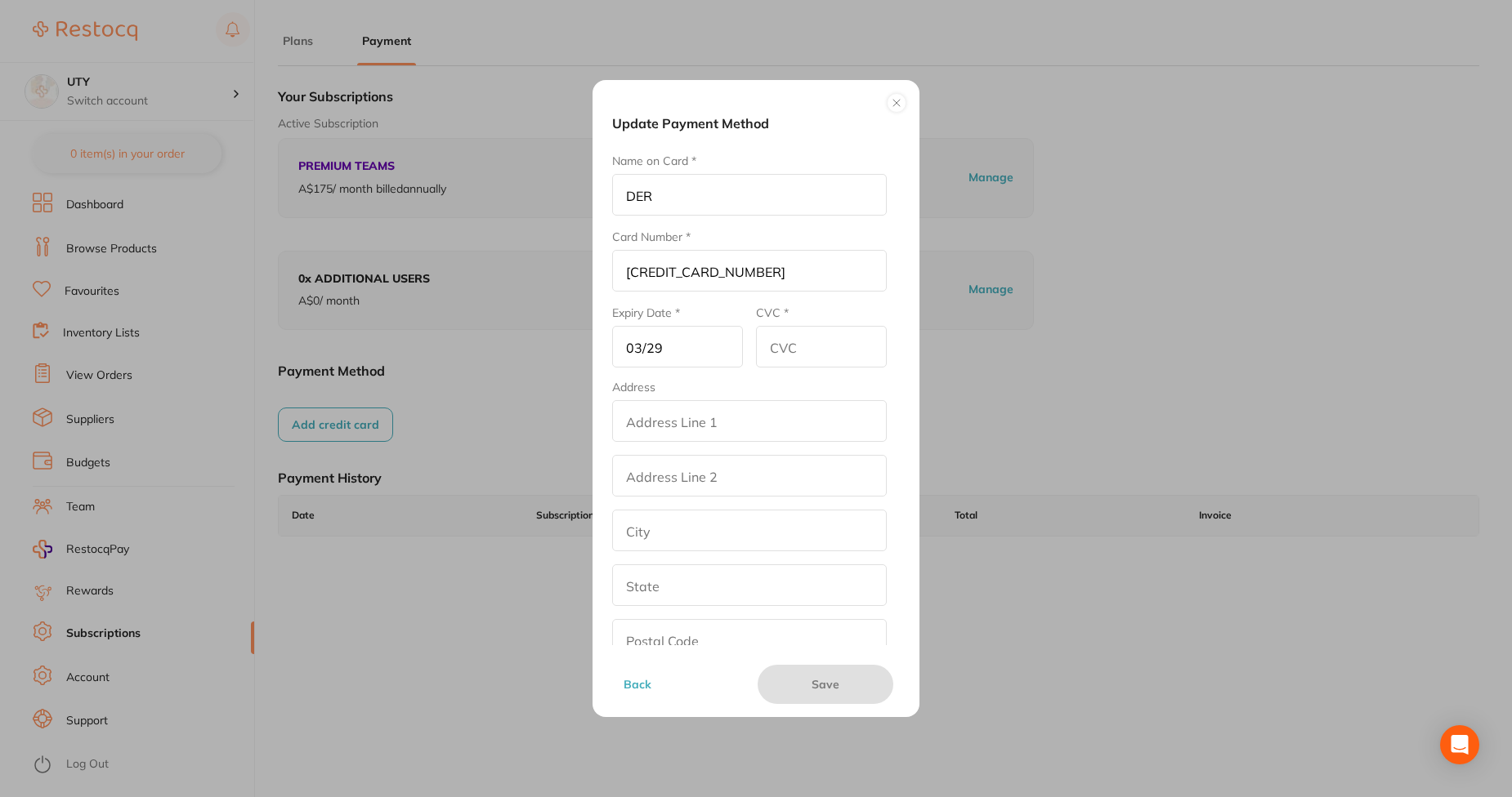
click at [724, 488] on fieldset "Address addressLineOne addressLinetwo city state postalCode country Australia" at bounding box center [749, 548] width 275 height 335
type input "street2"
type input "los angeles"
type input "California"
type input "90001"
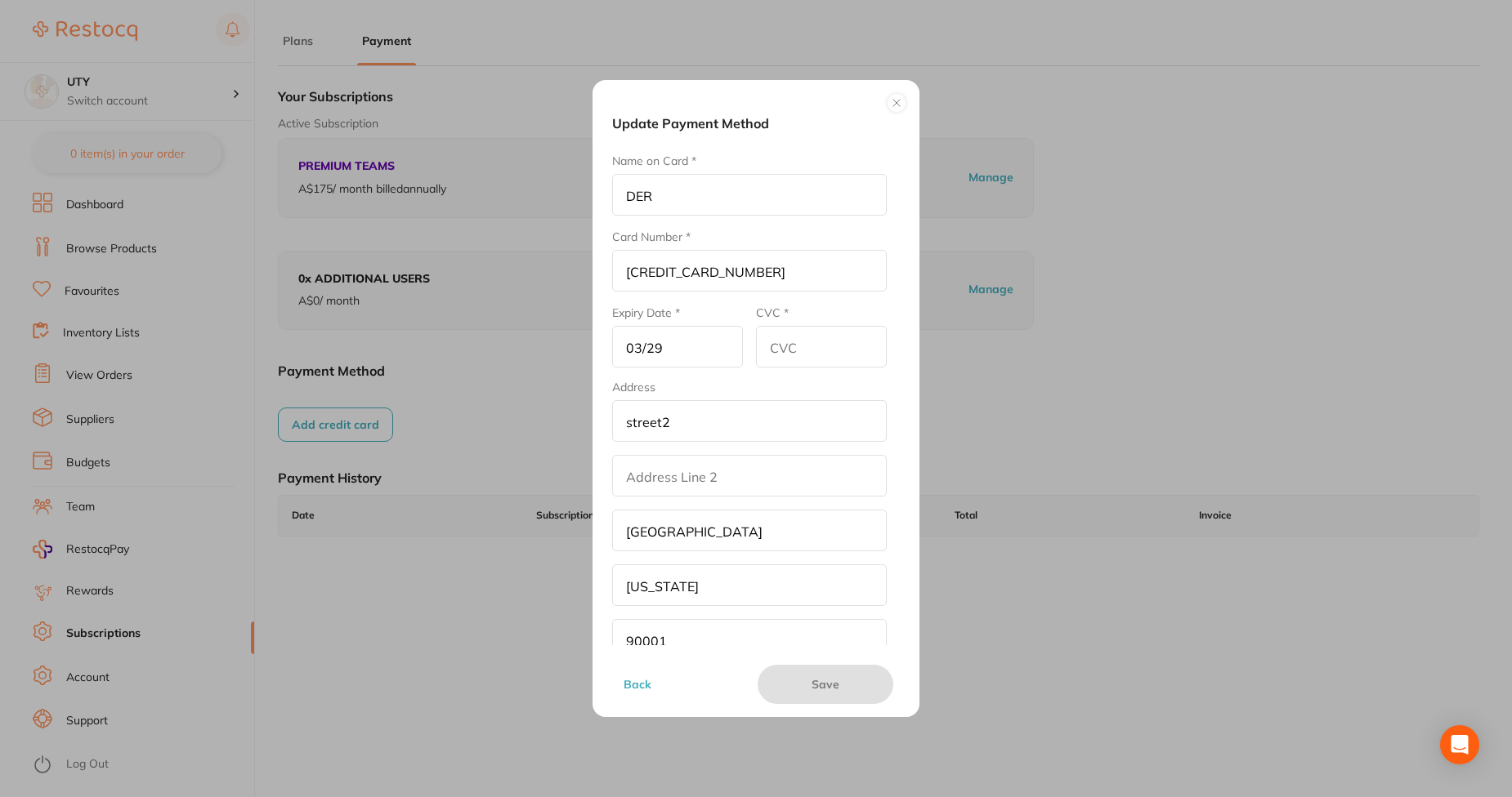
click at [811, 354] on input "CVC *" at bounding box center [821, 346] width 131 height 41
type input "233"
click at [825, 695] on button "Save" at bounding box center [826, 685] width 136 height 39
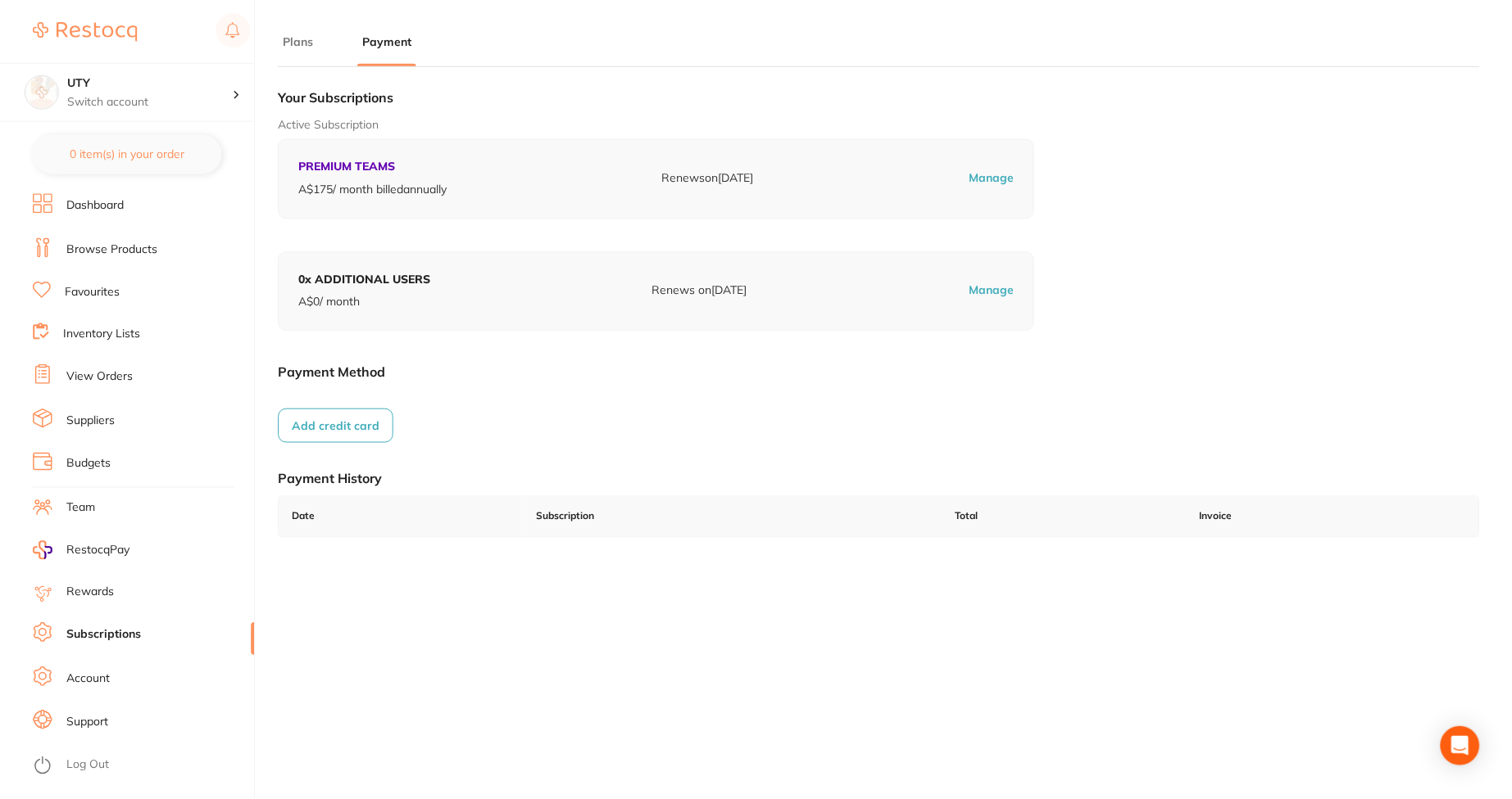
scroll to position [24, 0]
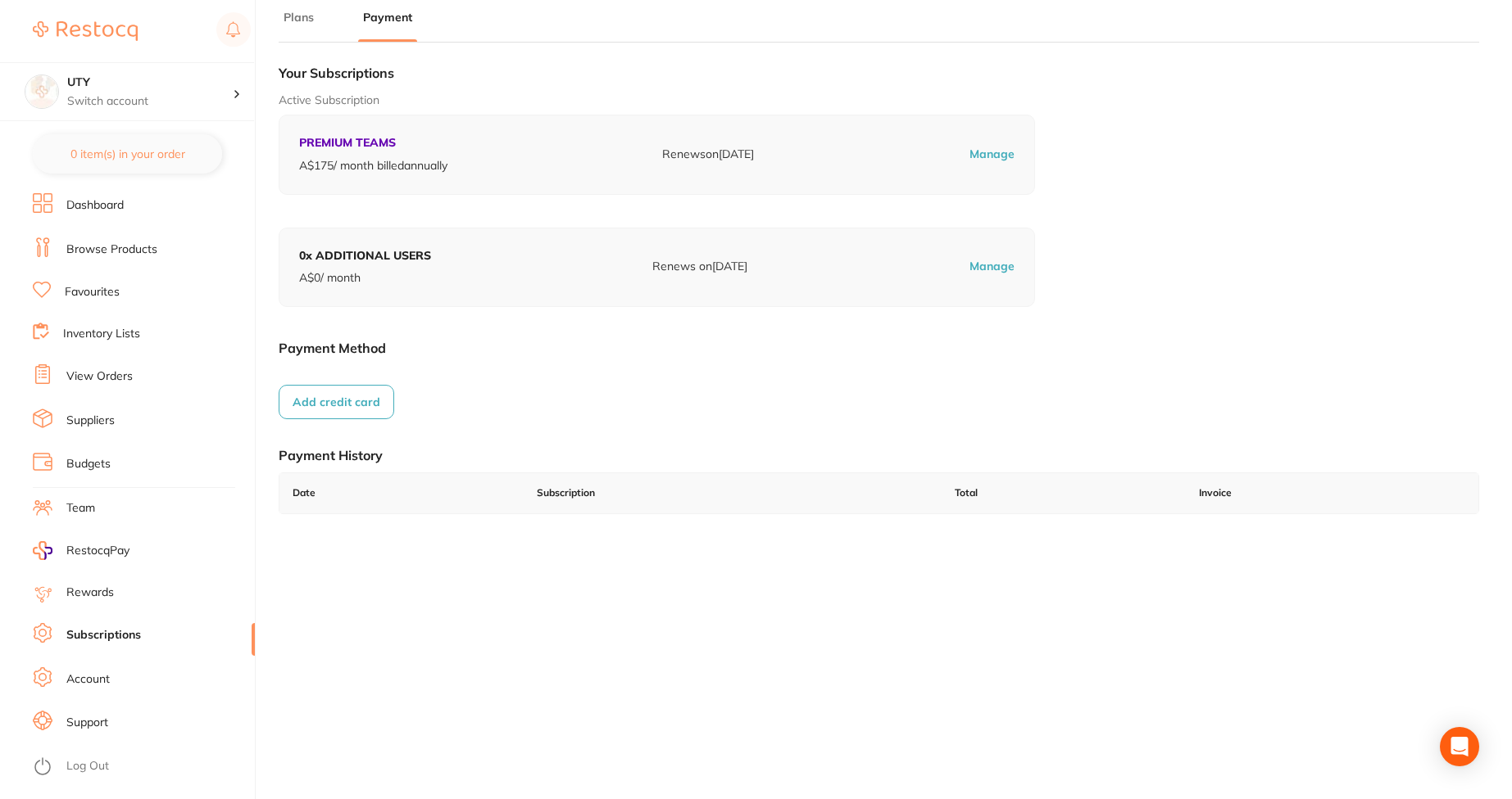
click at [139, 680] on li "Account" at bounding box center [143, 680] width 222 height 25
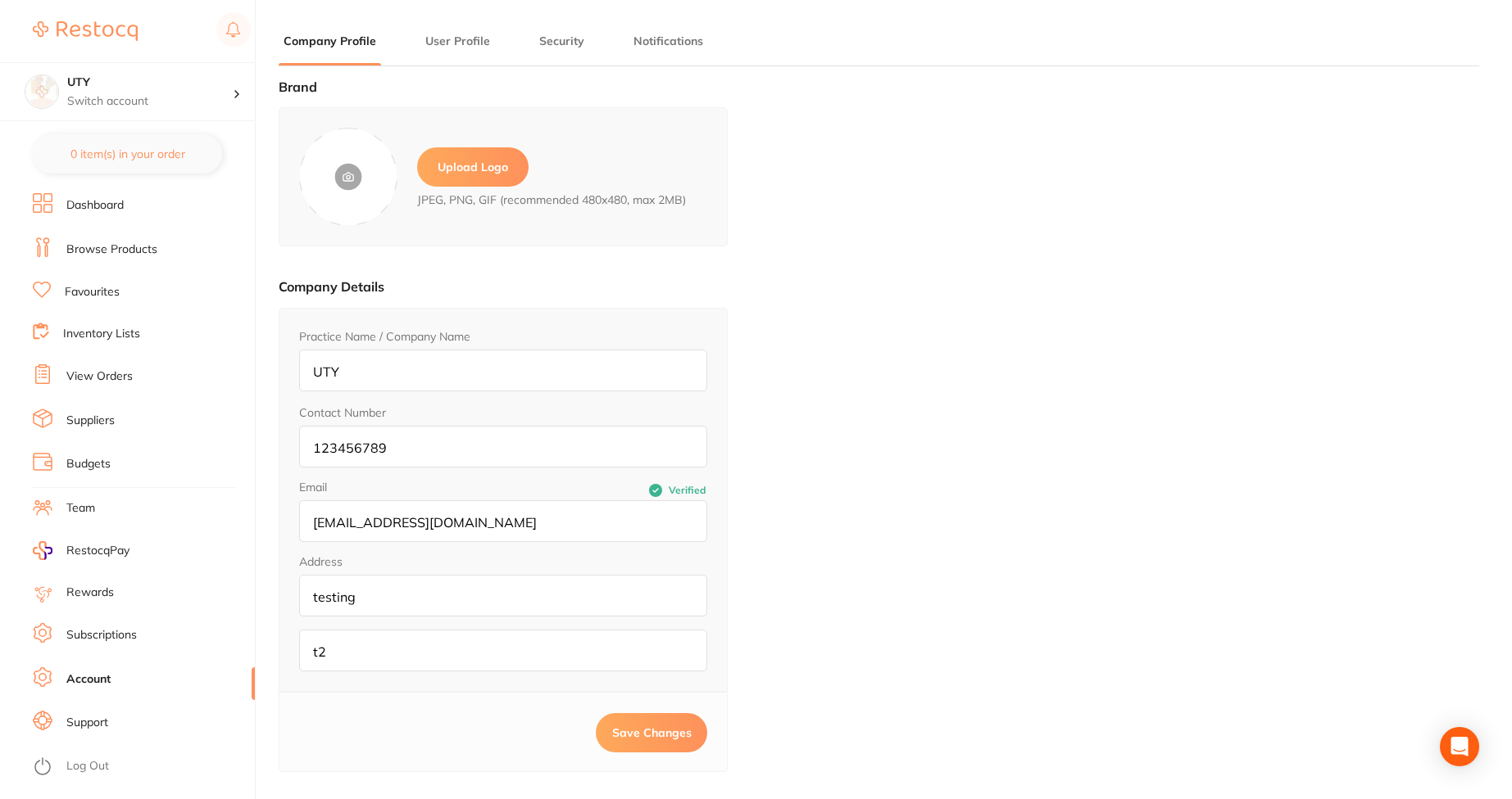
type input "afna"
type input "rahim"
type input "123456789"
type input "[EMAIL_ADDRESS][DOMAIN_NAME]"
click at [420, 49] on li "User Profile" at bounding box center [458, 48] width 75 height 33
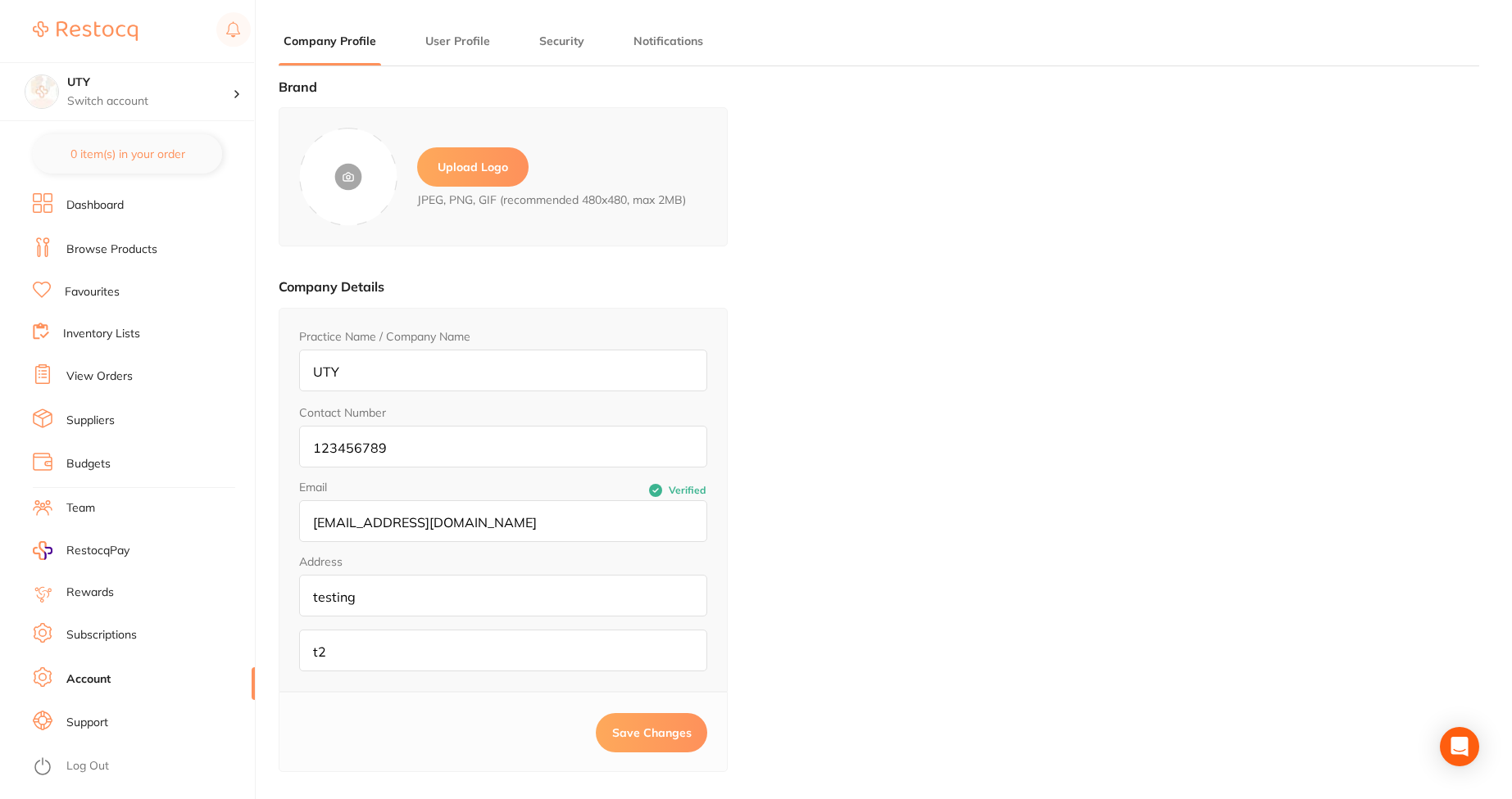
click at [456, 50] on li "User Profile" at bounding box center [458, 48] width 75 height 33
click at [469, 43] on button "User Profile" at bounding box center [458, 41] width 75 height 16
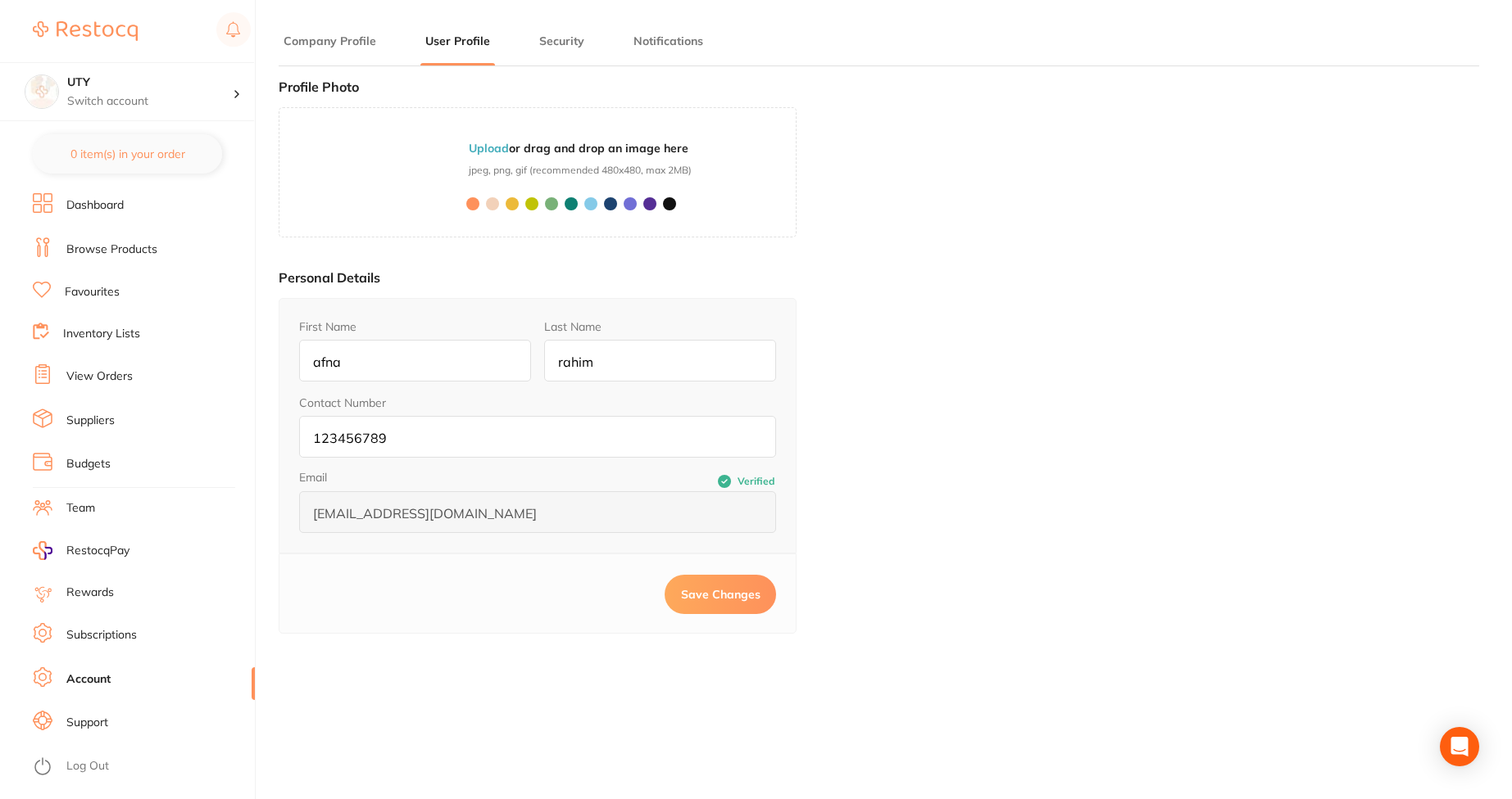
click at [568, 42] on button "Security" at bounding box center [562, 41] width 55 height 16
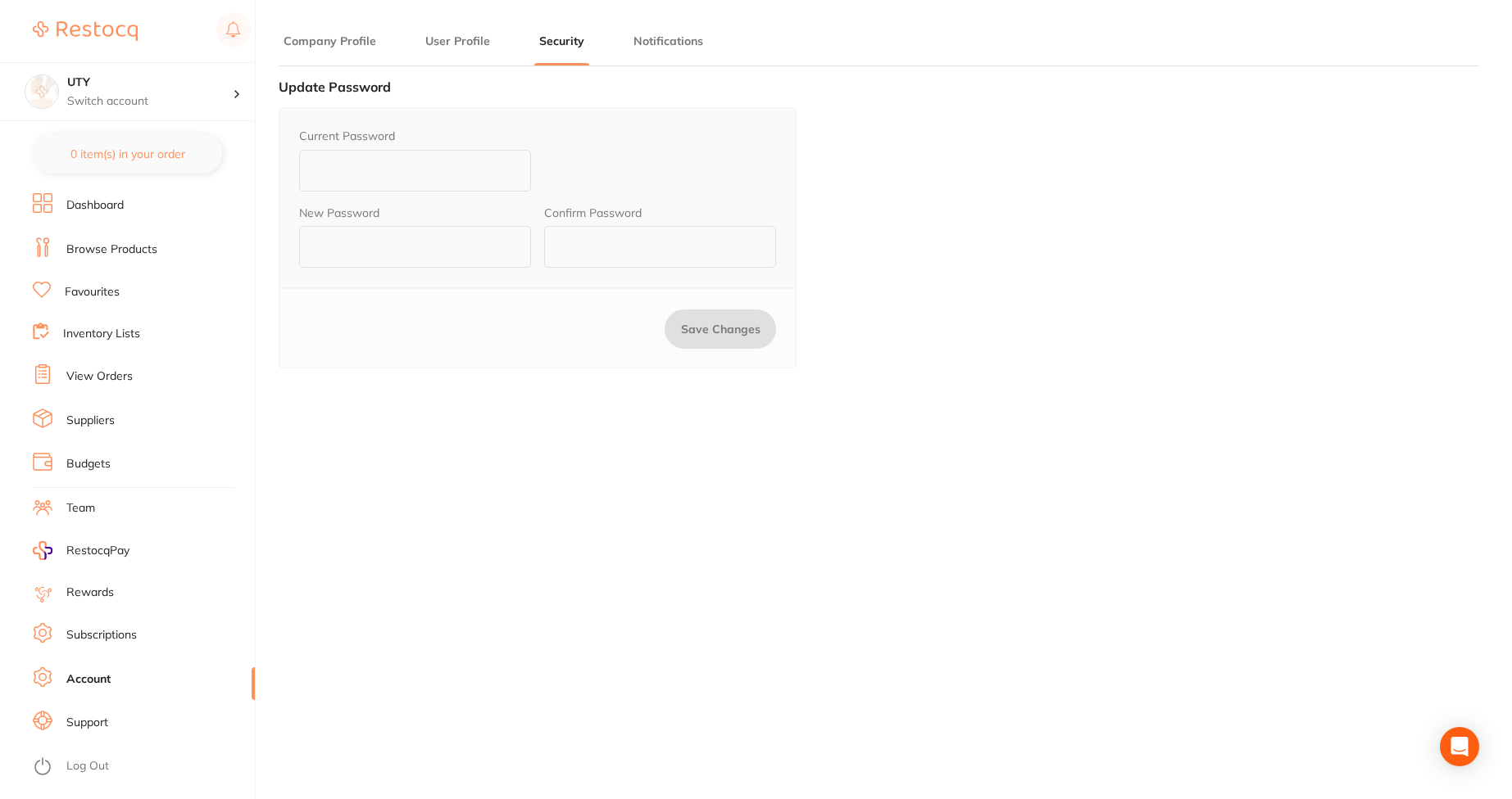
click at [652, 53] on li "Notifications" at bounding box center [668, 48] width 80 height 33
click at [663, 46] on button "Notifications" at bounding box center [668, 41] width 80 height 16
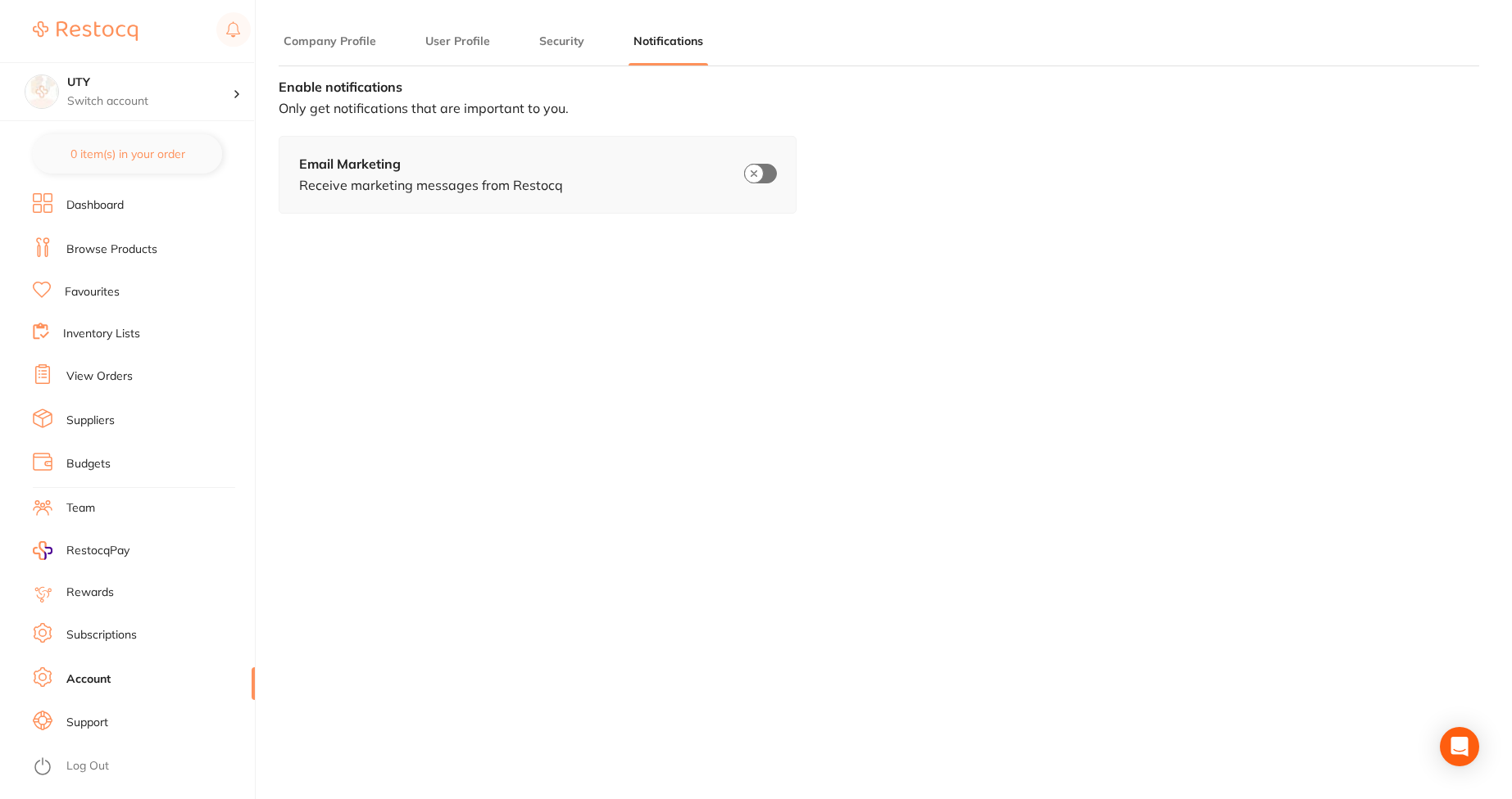
click at [99, 719] on link "Support" at bounding box center [87, 723] width 41 height 17
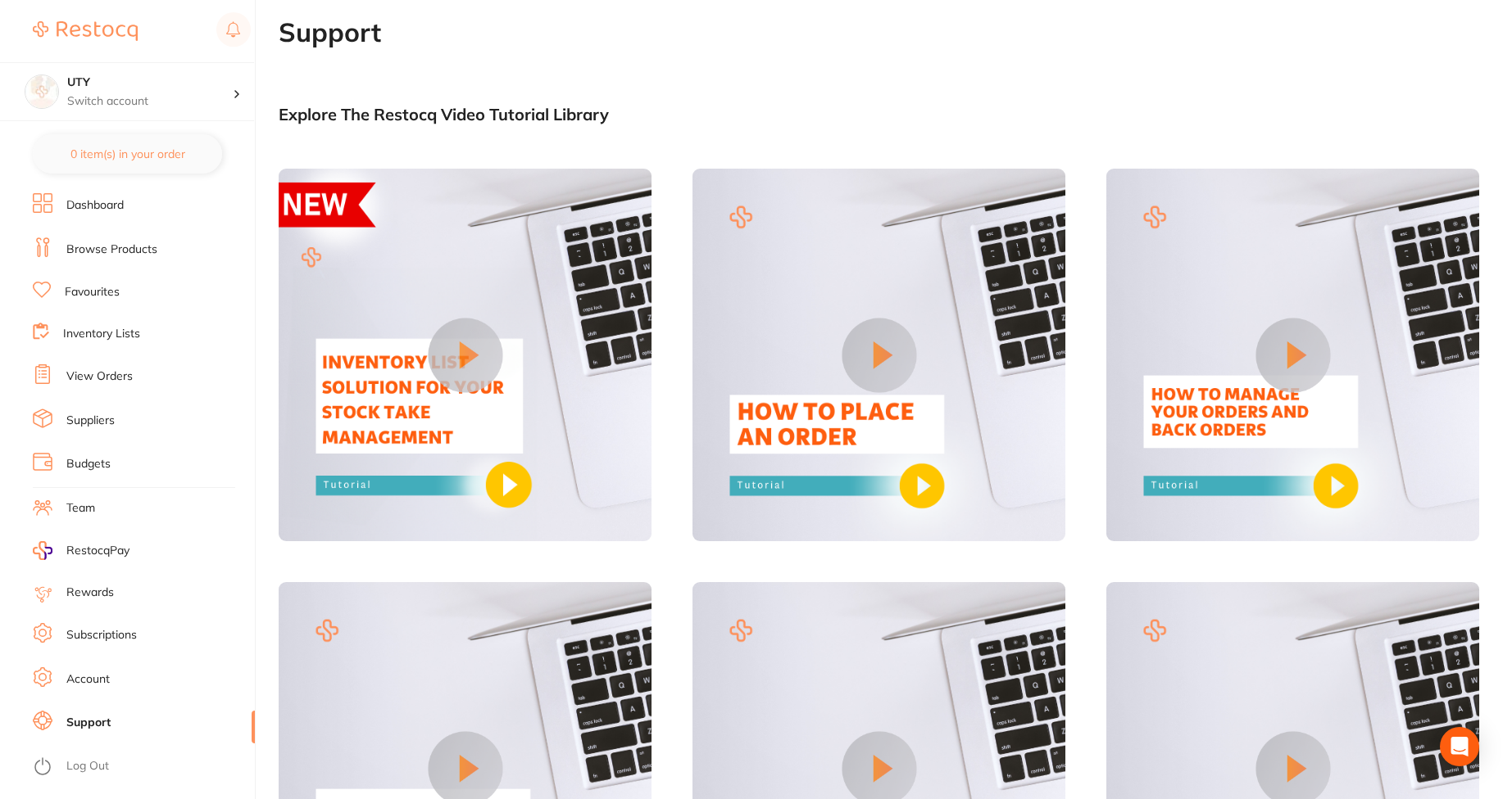
click at [95, 758] on li "Log Out" at bounding box center [141, 766] width 217 height 25
